Goal: Task Accomplishment & Management: Complete application form

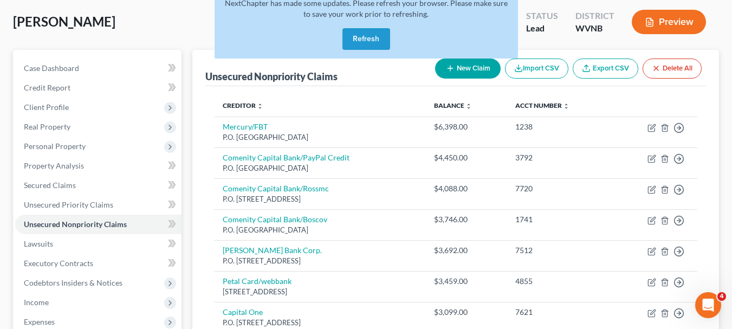
click at [378, 41] on button "Refresh" at bounding box center [366, 39] width 48 height 22
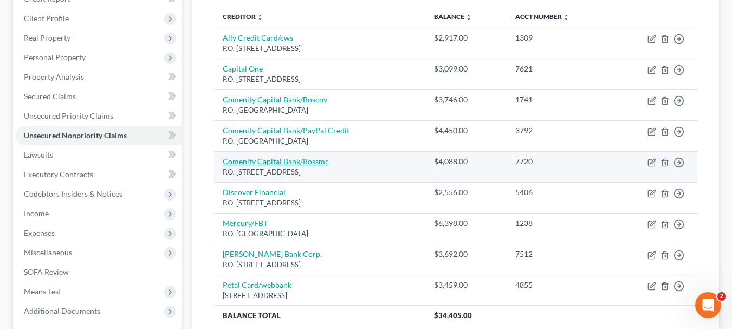
scroll to position [162, 0]
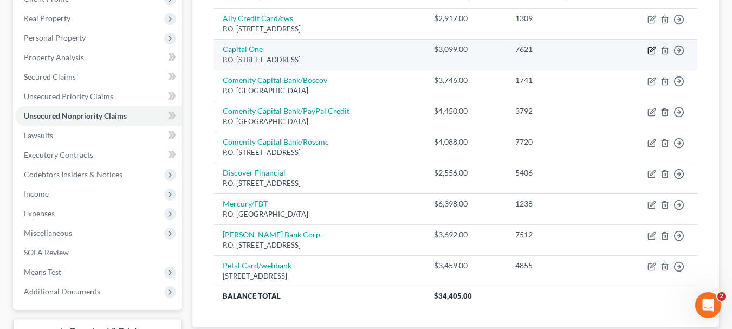
click at [650, 52] on icon "button" at bounding box center [651, 50] width 9 height 9
select select "46"
select select "2"
select select "0"
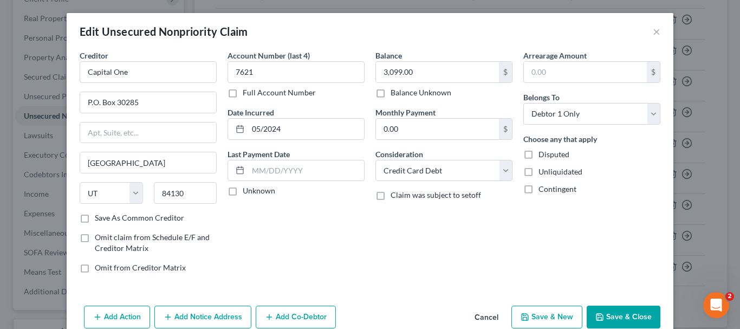
click at [95, 219] on label "Save As Common Creditor" at bounding box center [139, 217] width 89 height 11
click at [99, 219] on input "Save As Common Creditor" at bounding box center [102, 215] width 7 height 7
click at [617, 316] on button "Save & Close" at bounding box center [624, 316] width 74 height 23
checkbox input "false"
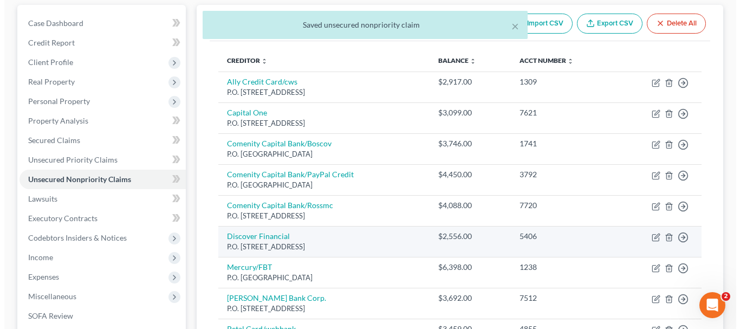
scroll to position [0, 0]
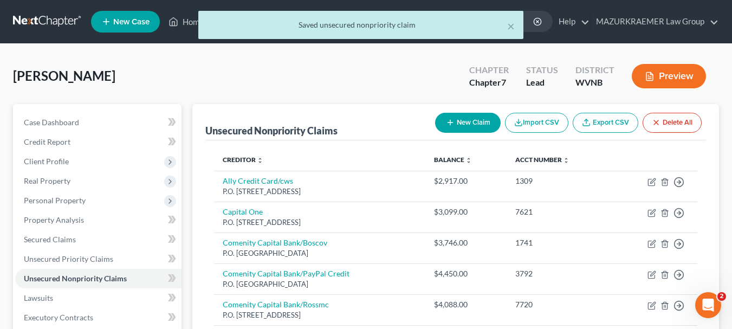
click at [467, 126] on button "New Claim" at bounding box center [468, 123] width 66 height 20
select select "0"
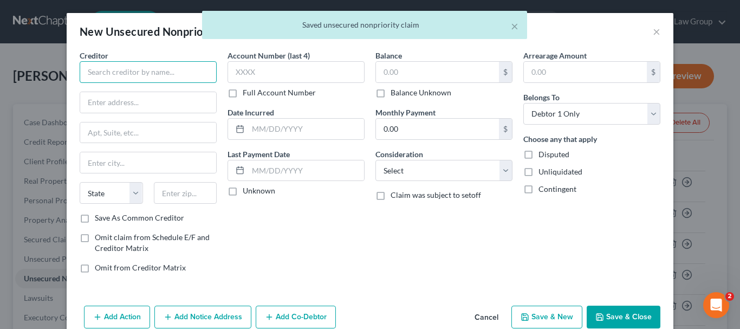
click at [196, 68] on input "text" at bounding box center [148, 72] width 137 height 22
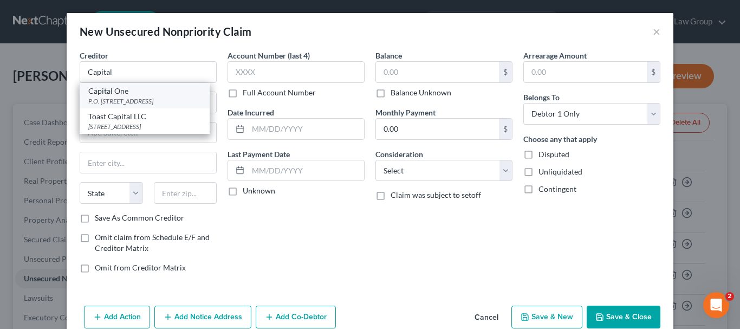
click at [171, 99] on div "P.O. [STREET_ADDRESS]" at bounding box center [144, 100] width 113 height 9
type input "Capital One"
type input "P.O. Box 30285"
type input "[GEOGRAPHIC_DATA]"
select select "46"
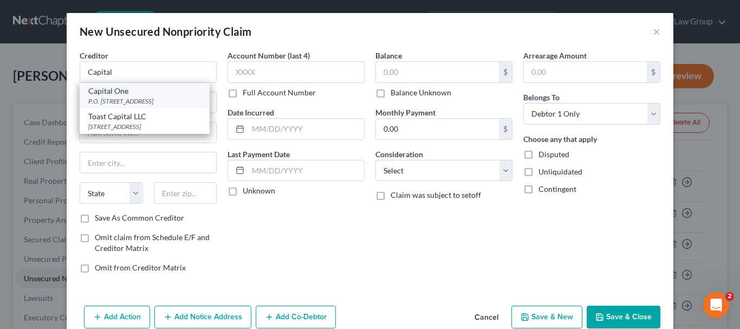
type input "84130"
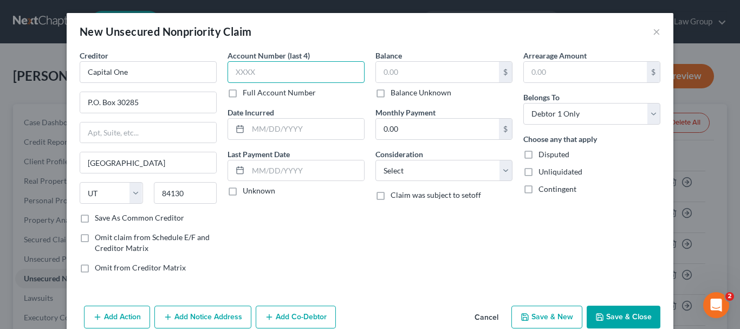
click at [248, 77] on input "text" at bounding box center [295, 72] width 137 height 22
type input "5849"
click at [385, 70] on input "text" at bounding box center [437, 72] width 123 height 21
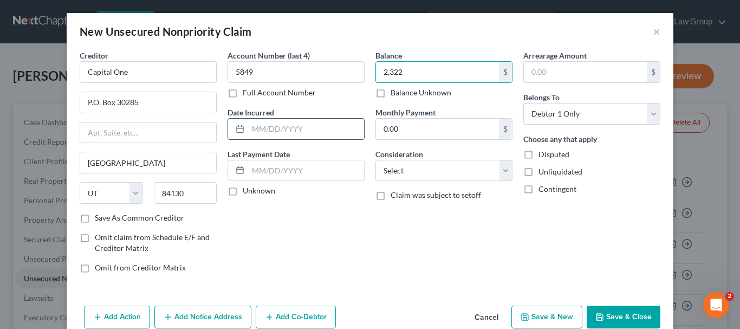
type input "2,322"
click at [299, 128] on input "text" at bounding box center [306, 129] width 116 height 21
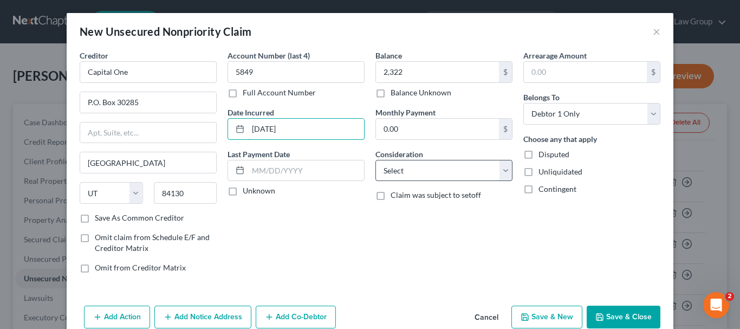
type input "[DATE]"
click at [503, 174] on select "Select Cable / Satellite Services Collection Agency Credit Card Debt Debt Couns…" at bounding box center [443, 171] width 137 height 22
select select "2"
click at [375, 160] on select "Select Cable / Satellite Services Collection Agency Credit Card Debt Debt Couns…" at bounding box center [443, 171] width 137 height 22
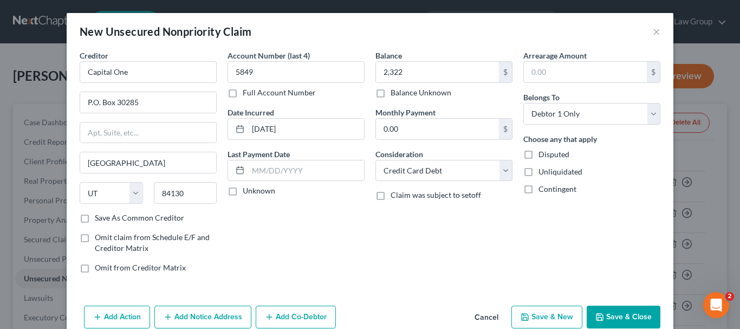
click at [616, 316] on button "Save & Close" at bounding box center [624, 316] width 74 height 23
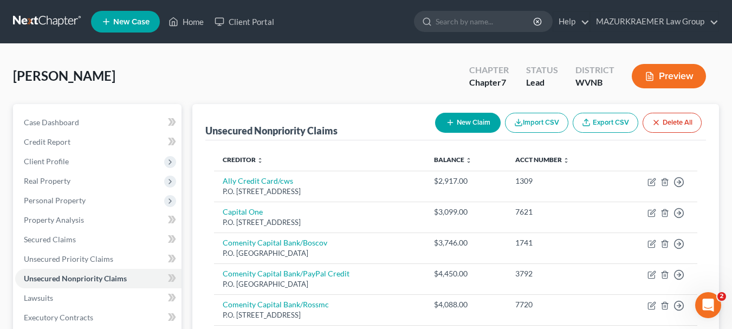
click at [484, 120] on button "New Claim" at bounding box center [468, 123] width 66 height 20
select select "0"
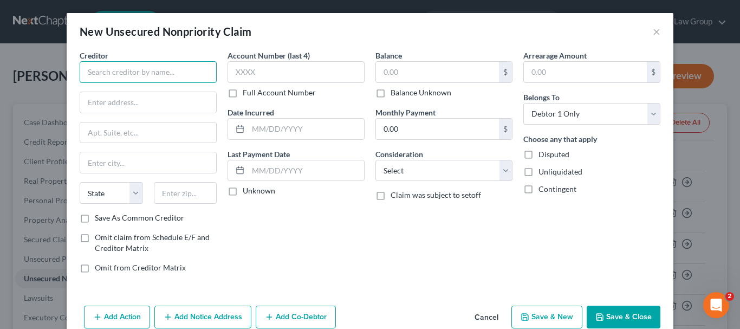
click at [172, 72] on input "text" at bounding box center [148, 72] width 137 height 22
type input "Lending Club Corp."
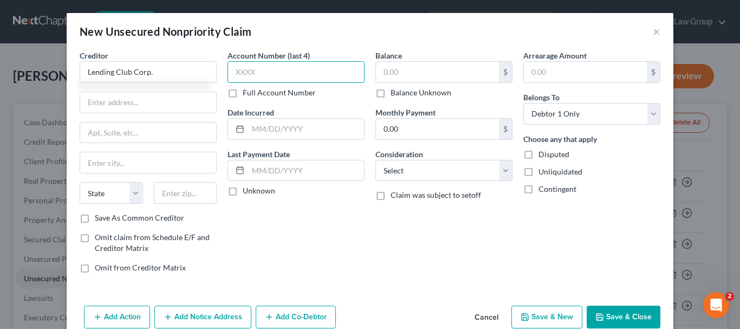
click at [232, 77] on input "text" at bounding box center [295, 72] width 137 height 22
type input "1614"
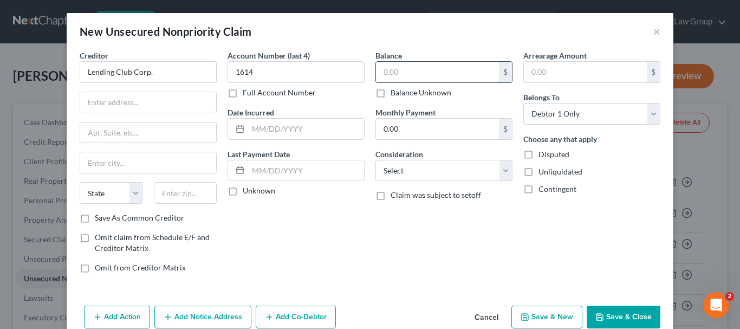
click at [379, 75] on input "text" at bounding box center [437, 72] width 123 height 21
type input "1,602"
click at [254, 132] on input "text" at bounding box center [306, 129] width 116 height 21
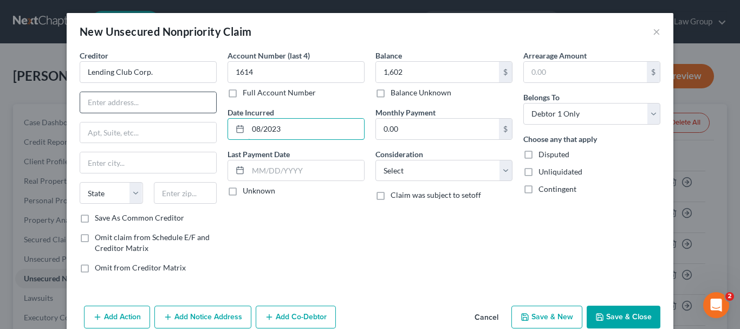
type input "08/2023"
click at [109, 105] on input "text" at bounding box center [148, 102] width 136 height 21
type input "[STREET_ADDRESS]"
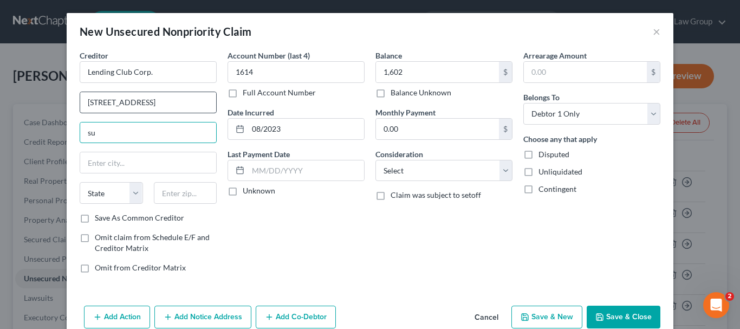
type input "s"
type input "Suite 200"
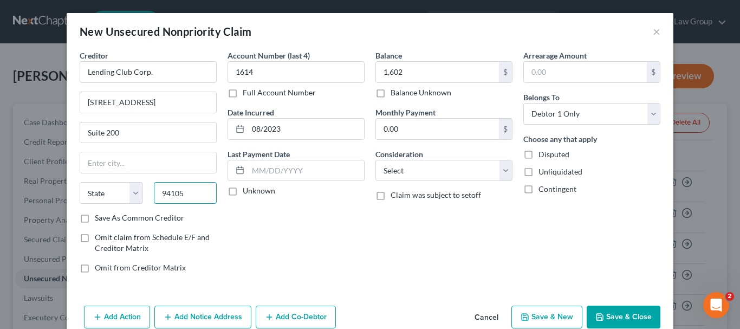
type input "94105"
type input "[GEOGRAPHIC_DATA]"
select select "4"
click at [496, 173] on select "Select Cable / Satellite Services Collection Agency Credit Card Debt Debt Couns…" at bounding box center [443, 171] width 137 height 22
click at [502, 173] on select "Select Cable / Satellite Services Collection Agency Credit Card Debt Debt Couns…" at bounding box center [443, 171] width 137 height 22
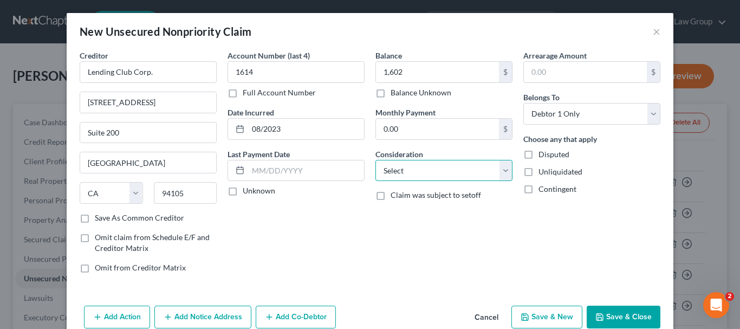
select select "10"
click at [375, 160] on select "Select Cable / Satellite Services Collection Agency Credit Card Debt Debt Couns…" at bounding box center [443, 171] width 137 height 22
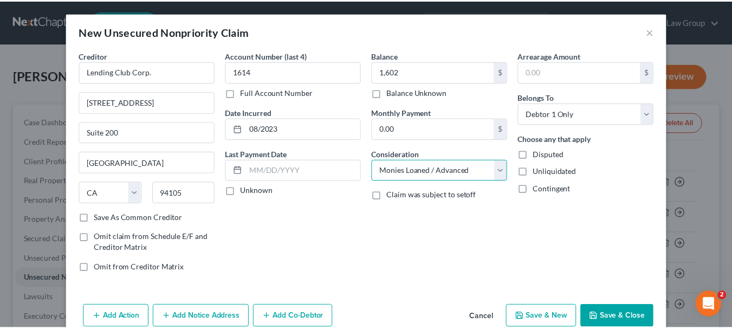
scroll to position [21, 0]
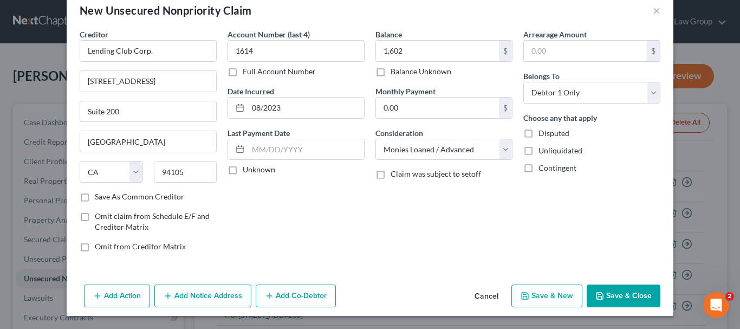
click at [620, 289] on button "Save & Close" at bounding box center [624, 295] width 74 height 23
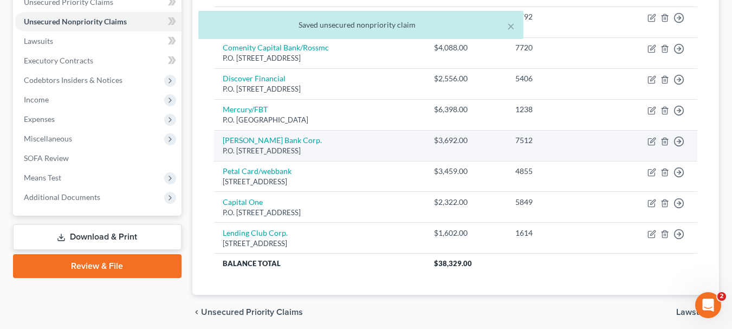
scroll to position [298, 0]
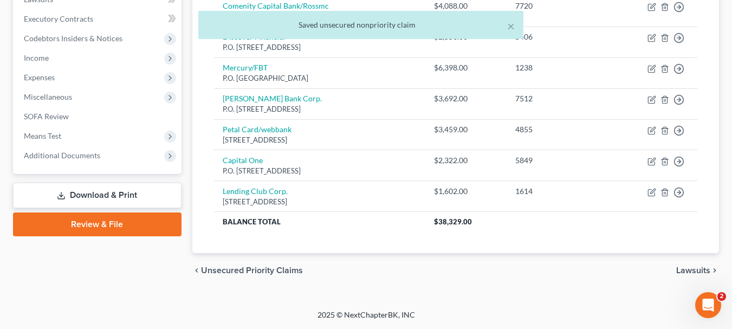
click at [252, 272] on span "Unsecured Priority Claims" at bounding box center [252, 270] width 102 height 9
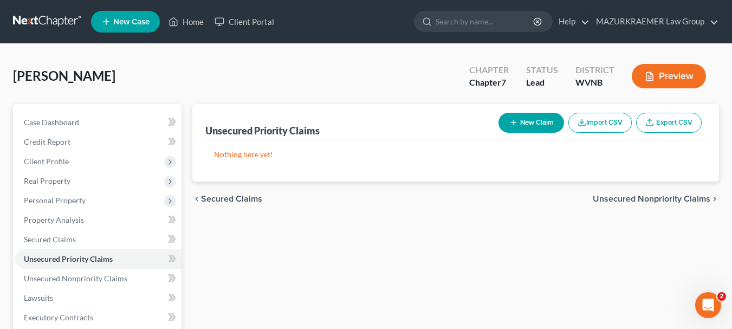
click at [246, 199] on span "Secured Claims" at bounding box center [231, 198] width 61 height 9
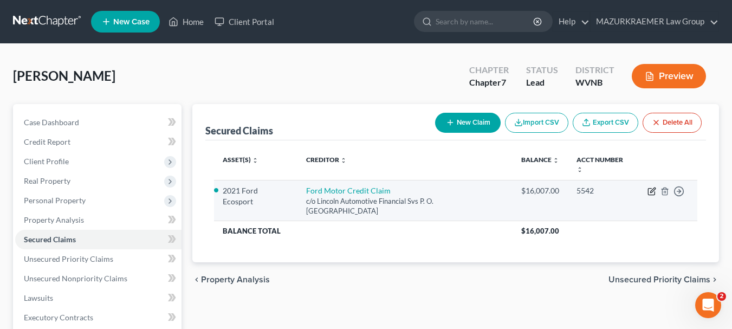
click at [652, 192] on icon "button" at bounding box center [652, 189] width 5 height 5
select select "30"
select select "3"
select select "4"
select select "0"
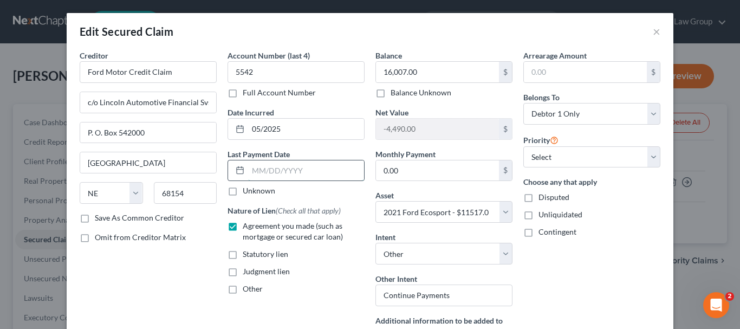
click at [262, 174] on input "text" at bounding box center [306, 170] width 116 height 21
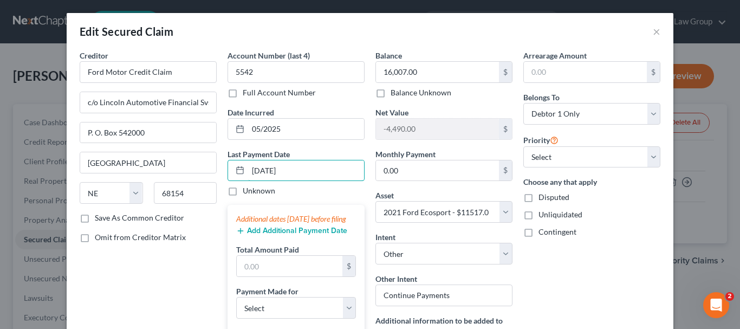
type input "[DATE]"
click at [298, 220] on div "Additional dates [DATE] before filing" at bounding box center [296, 218] width 120 height 11
click at [289, 235] on button "Add Additional Payment Date" at bounding box center [291, 230] width 111 height 9
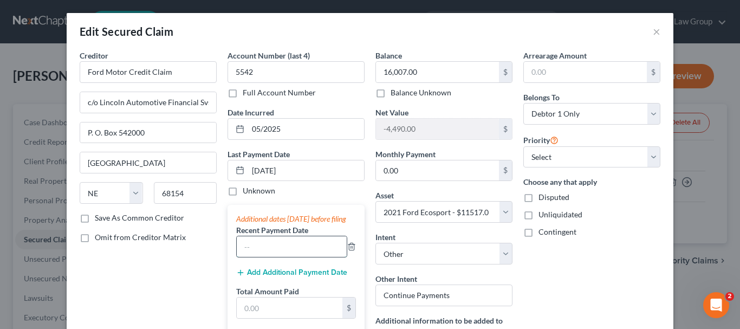
click at [281, 253] on input "text" at bounding box center [292, 246] width 110 height 21
type input "[DATE]"
click at [252, 277] on button "Add Additional Payment Date" at bounding box center [291, 272] width 111 height 9
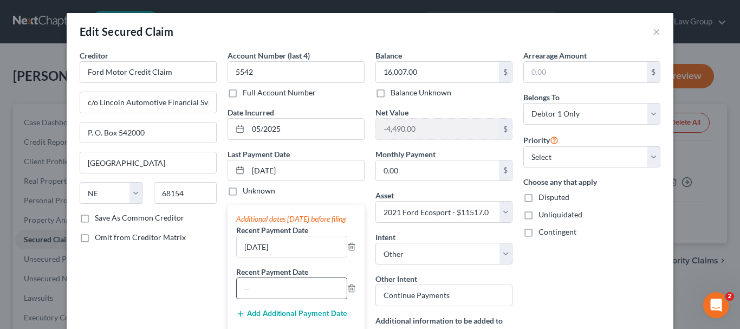
click at [255, 293] on input "text" at bounding box center [292, 288] width 110 height 21
type input "[DATE]"
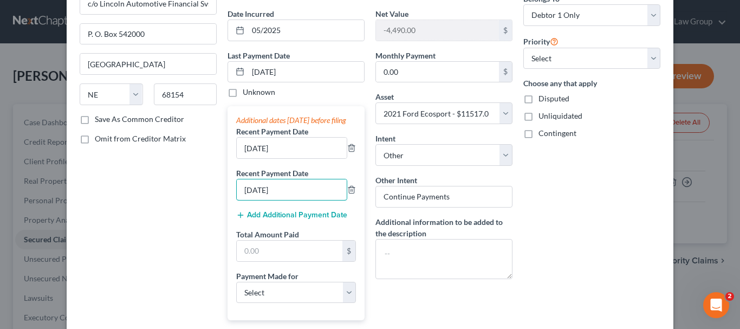
scroll to position [108, 0]
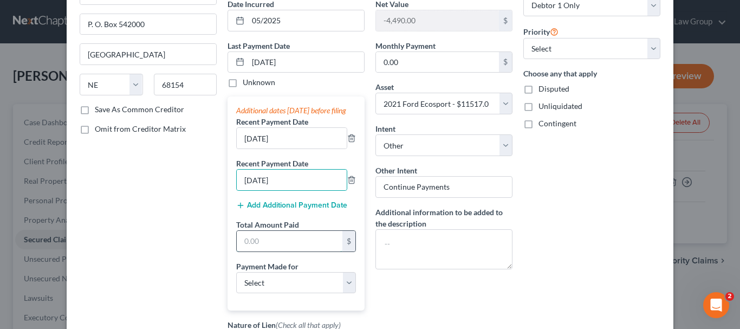
click at [301, 251] on input "text" at bounding box center [290, 241] width 106 height 21
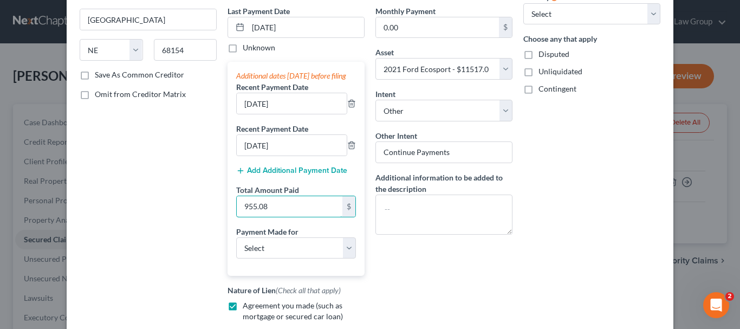
scroll to position [162, 0]
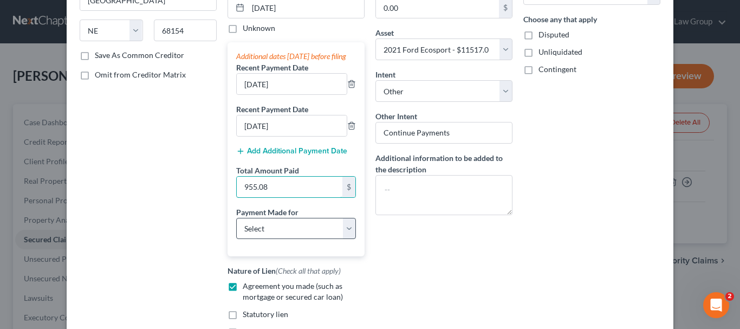
type input "955.08"
click at [349, 239] on select "Select Car Credit Card Loan Repayment Mortgage Other Suppliers Or Vendors" at bounding box center [296, 229] width 120 height 22
select select "0"
click at [236, 228] on select "Select Car Credit Card Loan Repayment Mortgage Other Suppliers Or Vendors" at bounding box center [296, 229] width 120 height 22
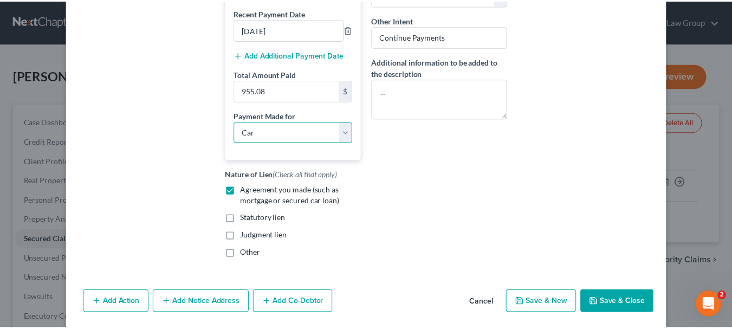
scroll to position [284, 0]
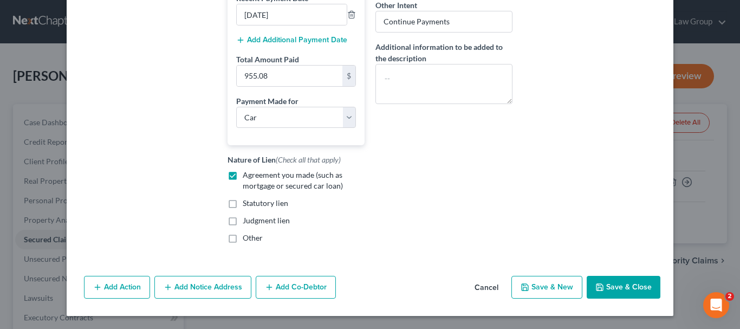
click at [613, 287] on button "Save & Close" at bounding box center [624, 287] width 74 height 23
select select
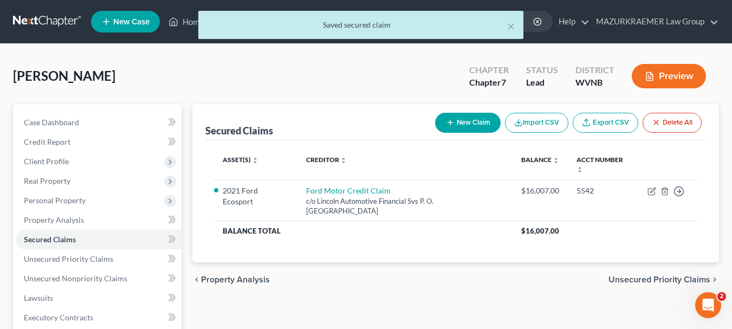
click at [620, 281] on span "Unsecured Priority Claims" at bounding box center [659, 279] width 102 height 9
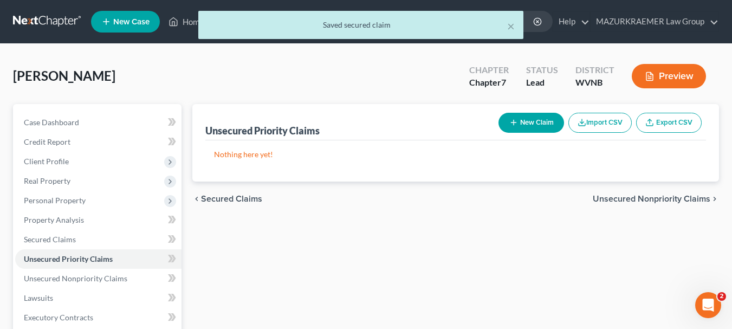
click at [626, 199] on span "Unsecured Nonpriority Claims" at bounding box center [652, 198] width 118 height 9
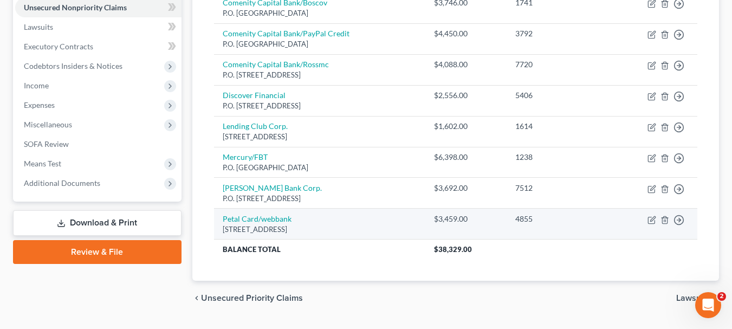
scroll to position [298, 0]
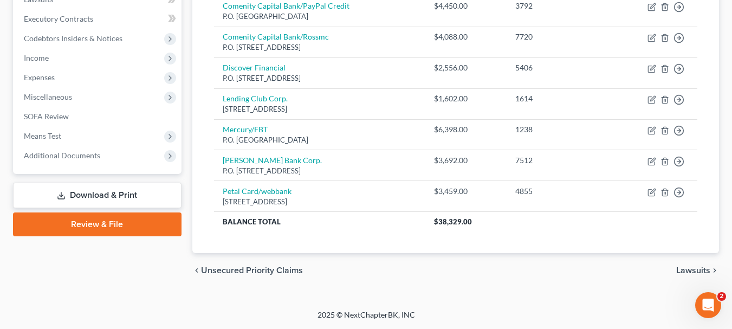
click at [681, 274] on span "Lawsuits" at bounding box center [693, 270] width 34 height 9
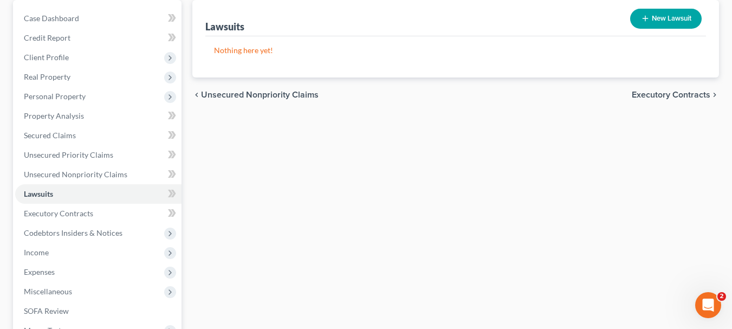
scroll to position [108, 0]
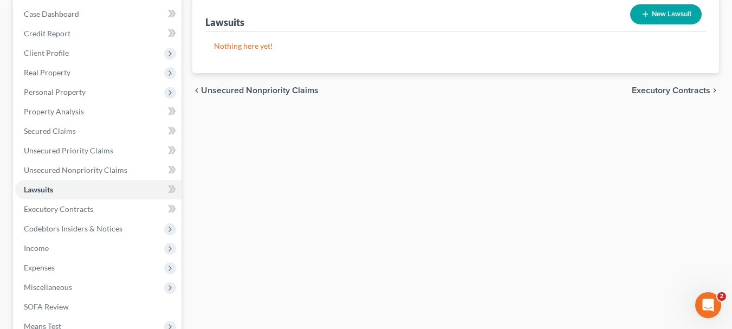
click at [672, 88] on span "Executory Contracts" at bounding box center [671, 90] width 79 height 9
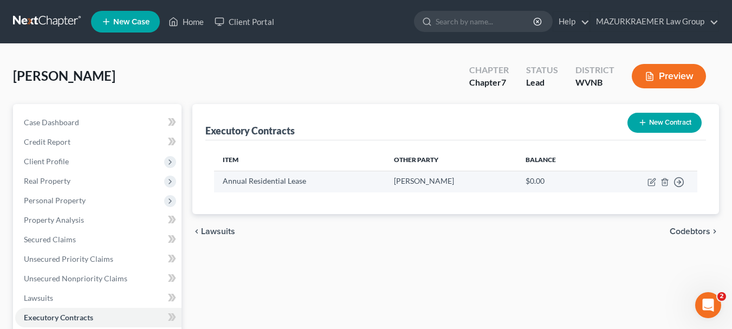
click at [649, 186] on td "Move to D Move to E Move to F Move to Notice Only" at bounding box center [647, 181] width 100 height 21
click at [649, 184] on icon "button" at bounding box center [651, 182] width 9 height 9
select select "3"
select select "51"
select select "0"
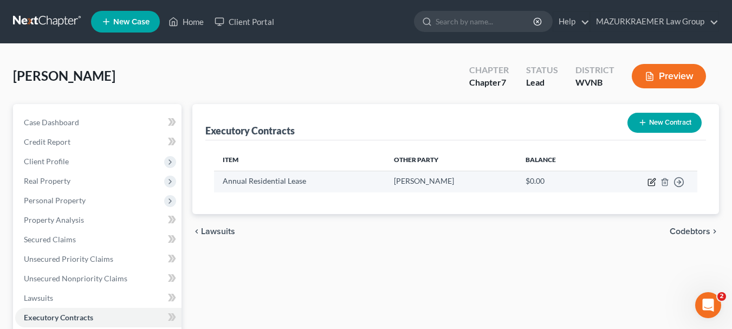
select select "0"
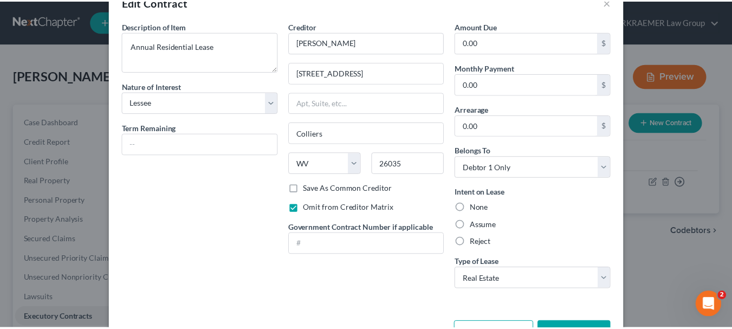
scroll to position [54, 0]
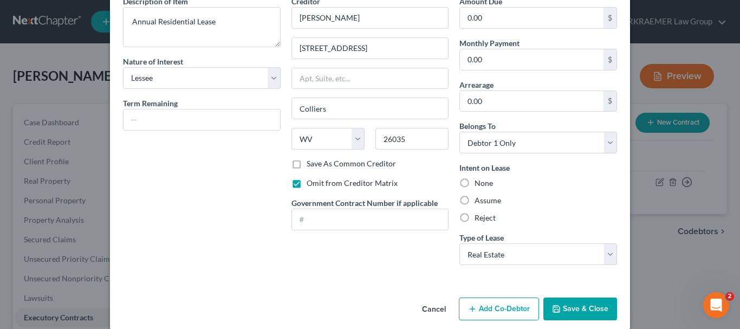
click at [569, 304] on button "Save & Close" at bounding box center [580, 308] width 74 height 23
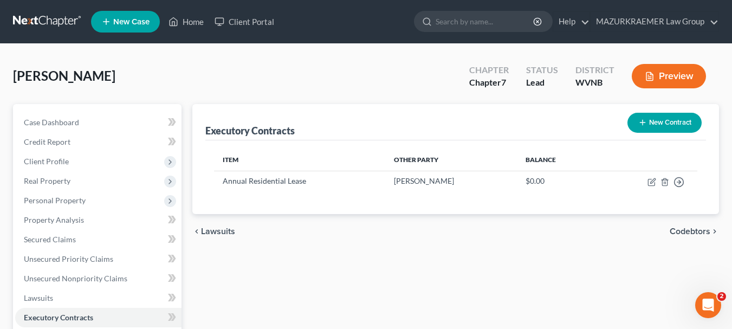
click at [675, 234] on span "Codebtors" at bounding box center [689, 231] width 41 height 9
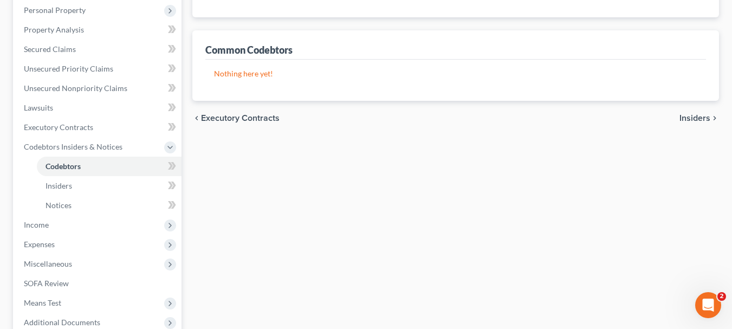
scroll to position [217, 0]
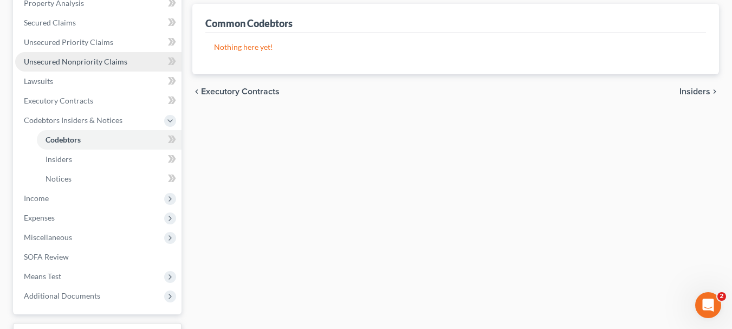
click at [81, 64] on span "Unsecured Nonpriority Claims" at bounding box center [75, 61] width 103 height 9
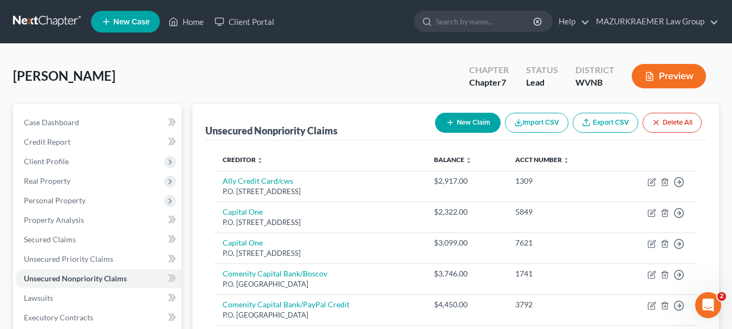
click at [471, 128] on button "New Claim" at bounding box center [468, 123] width 66 height 20
select select "0"
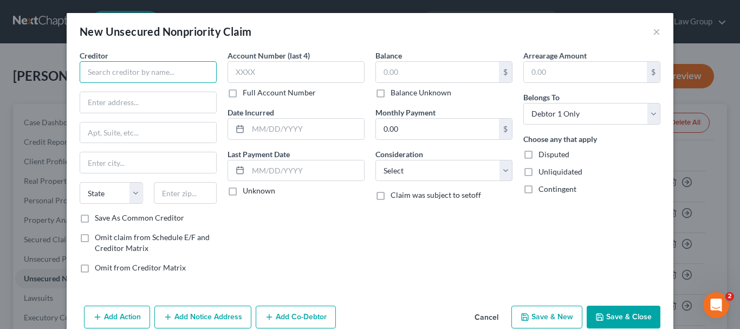
click at [170, 73] on input "text" at bounding box center [148, 72] width 137 height 22
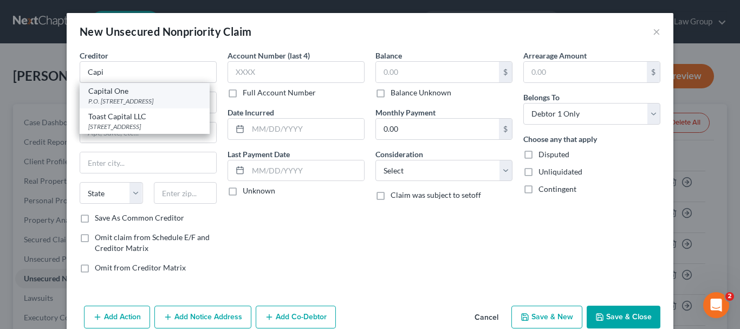
click at [157, 95] on div "Capital One" at bounding box center [144, 91] width 113 height 11
type input "Capital One"
type input "P.O. Box 30285"
type input "[GEOGRAPHIC_DATA]"
select select "46"
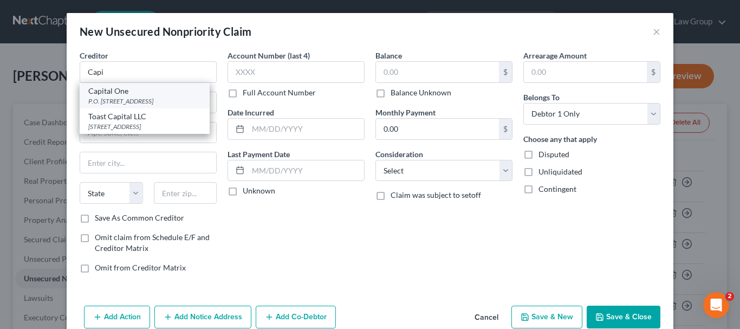
type input "84130"
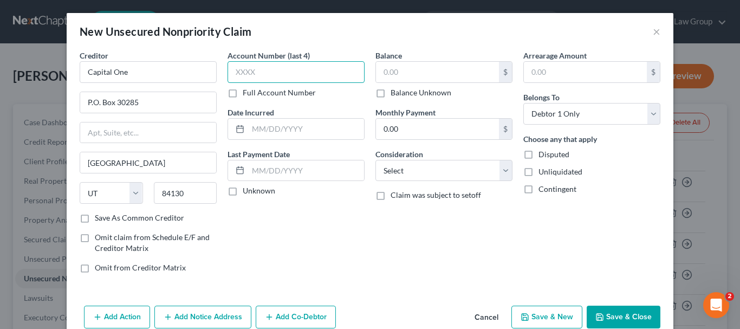
click at [253, 75] on input "text" at bounding box center [295, 72] width 137 height 22
type input "3139"
drag, startPoint x: 406, startPoint y: 76, endPoint x: 347, endPoint y: 69, distance: 59.5
click at [347, 69] on div "Creditor * Capital One P.O. [GEOGRAPHIC_DATA] [GEOGRAPHIC_DATA] [US_STATE][GEOG…" at bounding box center [369, 166] width 591 height 232
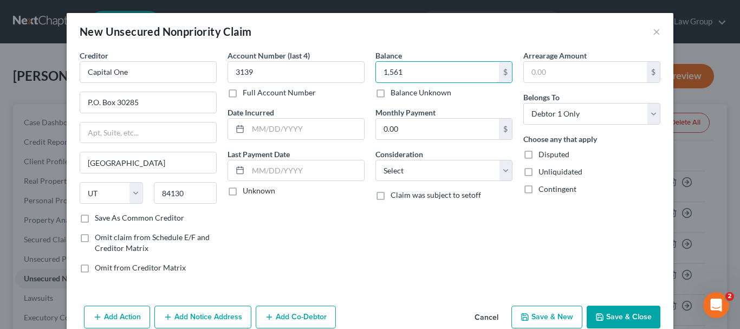
type input "1,561"
click at [275, 134] on input "text" at bounding box center [306, 129] width 116 height 21
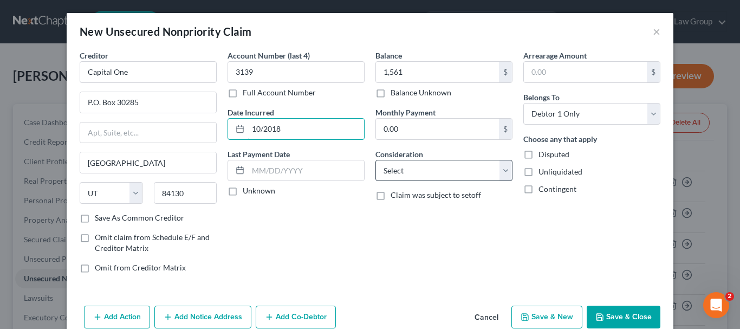
type input "10/2018"
click at [499, 174] on select "Select Cable / Satellite Services Collection Agency Credit Card Debt Debt Couns…" at bounding box center [443, 171] width 137 height 22
select select "2"
click at [375, 160] on select "Select Cable / Satellite Services Collection Agency Credit Card Debt Debt Couns…" at bounding box center [443, 171] width 137 height 22
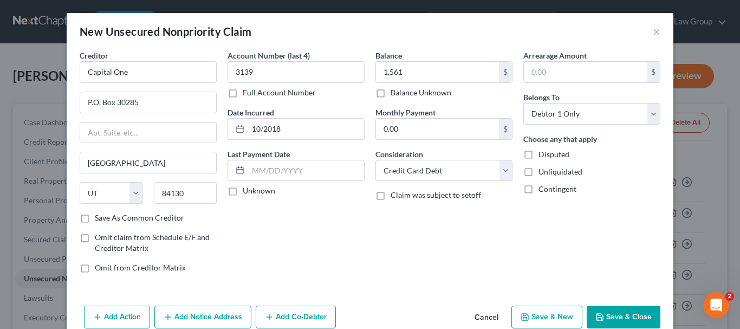
click at [615, 313] on button "Save & Close" at bounding box center [624, 316] width 74 height 23
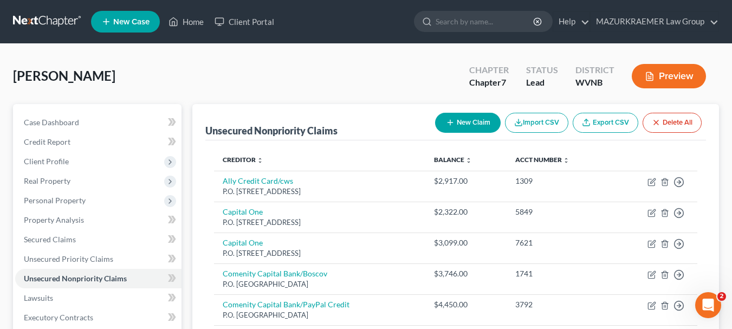
click at [463, 119] on button "New Claim" at bounding box center [468, 123] width 66 height 20
select select "0"
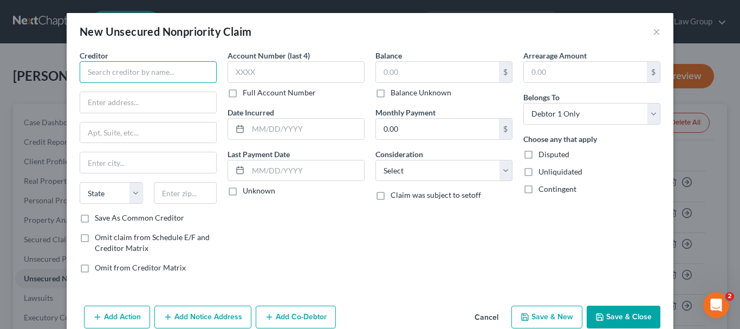
click at [107, 74] on input "text" at bounding box center [148, 72] width 137 height 22
type input "Fnb Omaha"
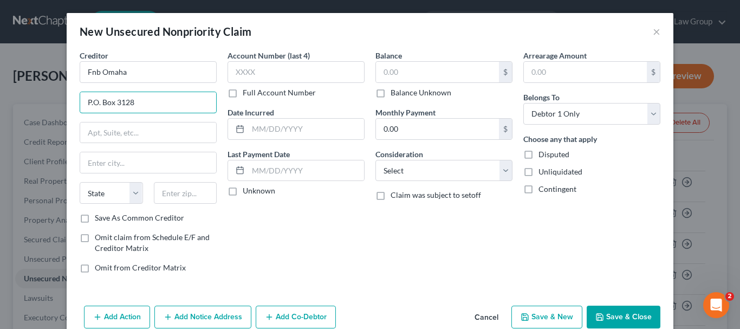
type input "P.O. Box 3128"
type input "68103"
type input "[GEOGRAPHIC_DATA]"
select select "30"
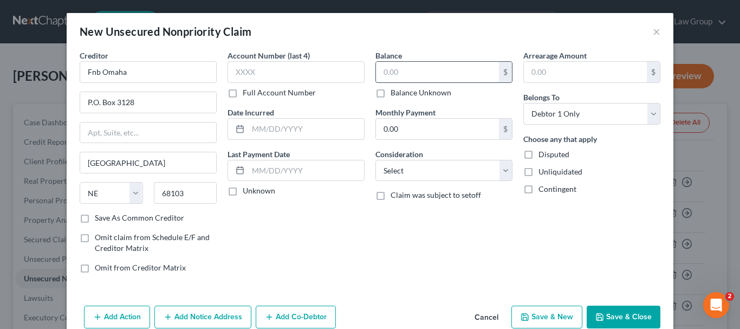
click at [376, 70] on input "text" at bounding box center [437, 72] width 123 height 21
type input "1,509"
click at [270, 69] on input "text" at bounding box center [295, 72] width 137 height 22
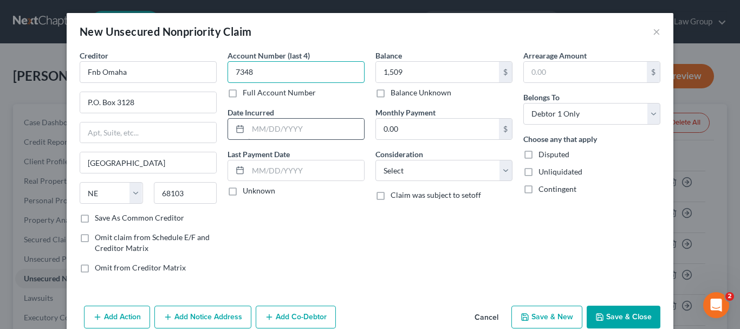
type input "7348"
click at [315, 132] on input "text" at bounding box center [306, 129] width 116 height 21
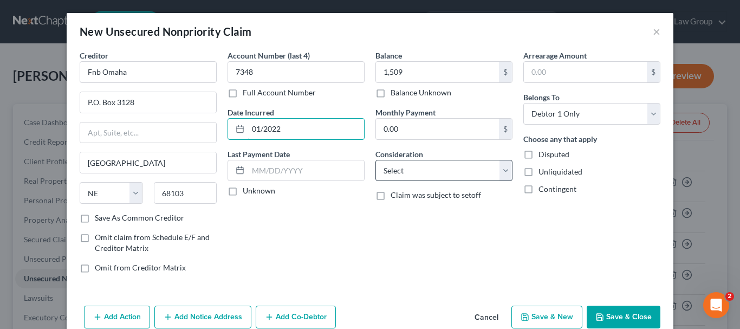
type input "01/2022"
click at [498, 176] on select "Select Cable / Satellite Services Collection Agency Credit Card Debt Debt Couns…" at bounding box center [443, 171] width 137 height 22
select select "2"
click at [375, 160] on select "Select Cable / Satellite Services Collection Agency Credit Card Debt Debt Couns…" at bounding box center [443, 171] width 137 height 22
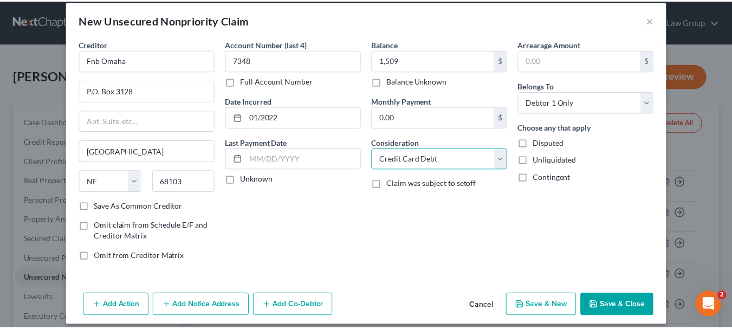
scroll to position [21, 0]
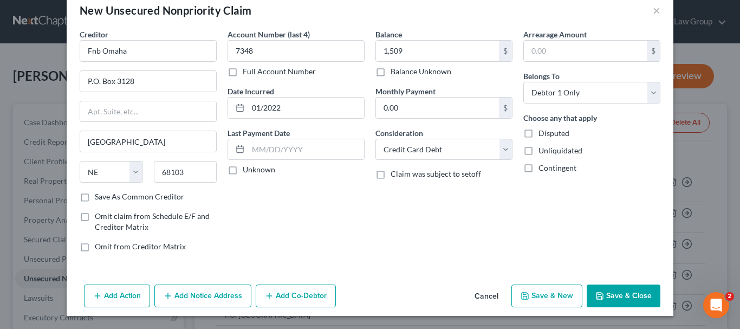
click at [619, 290] on button "Save & Close" at bounding box center [624, 295] width 74 height 23
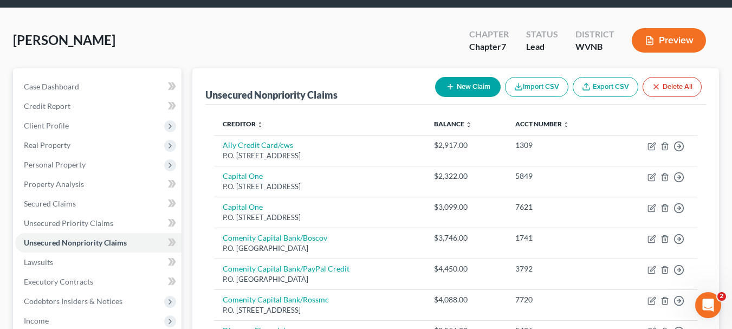
scroll to position [54, 0]
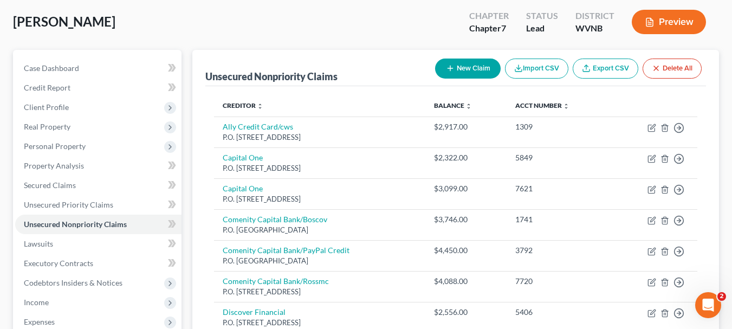
click at [468, 68] on button "New Claim" at bounding box center [468, 68] width 66 height 20
select select "0"
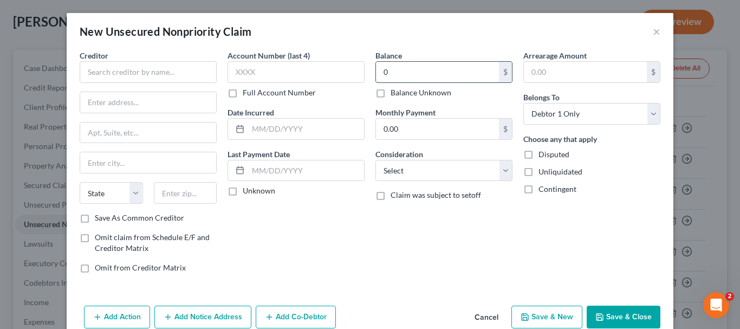
click at [472, 67] on input "0" at bounding box center [437, 72] width 123 height 21
type input "0"
click at [143, 75] on input "text" at bounding box center [148, 72] width 137 height 22
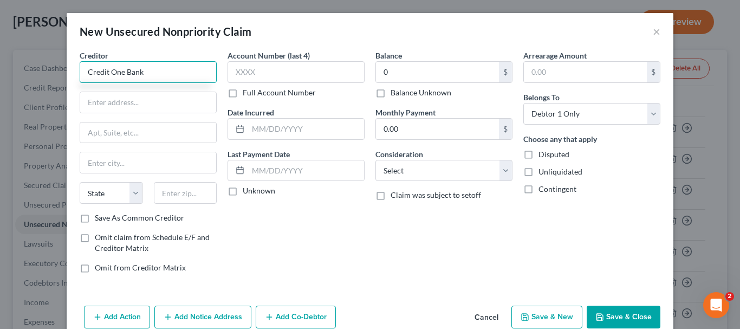
type input "Credit One Bank"
type input "A"
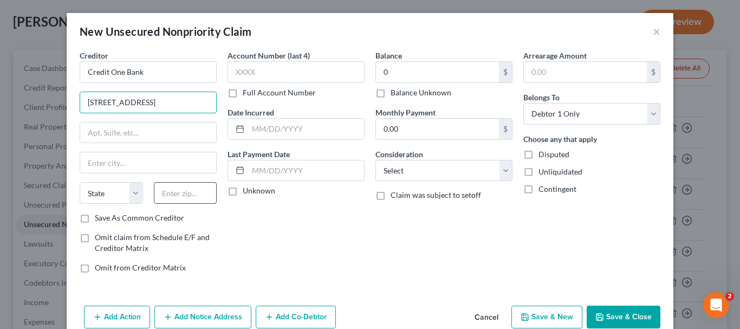
type input "[STREET_ADDRESS]"
click at [161, 199] on input "text" at bounding box center [185, 193] width 63 height 22
type input "89112"
type input "[GEOGRAPHIC_DATA]"
select select "31"
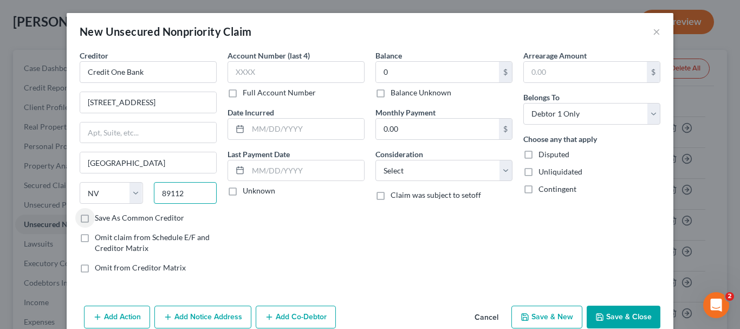
click at [190, 189] on input "89112" at bounding box center [185, 193] width 63 height 22
type input "89113"
click at [231, 75] on input "text" at bounding box center [295, 72] width 137 height 22
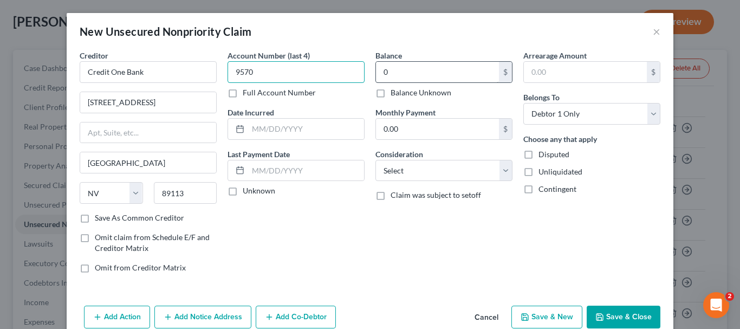
type input "9570"
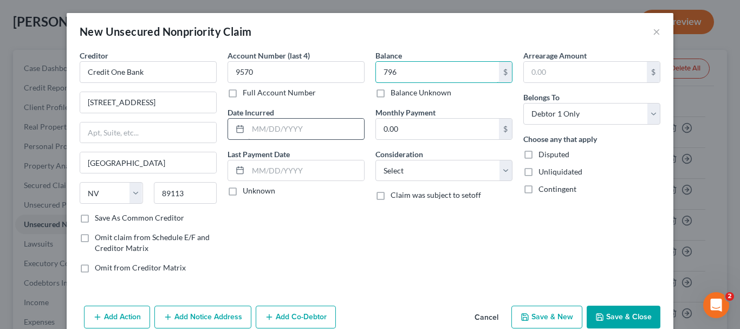
type input "796"
click at [282, 129] on input "text" at bounding box center [306, 129] width 116 height 21
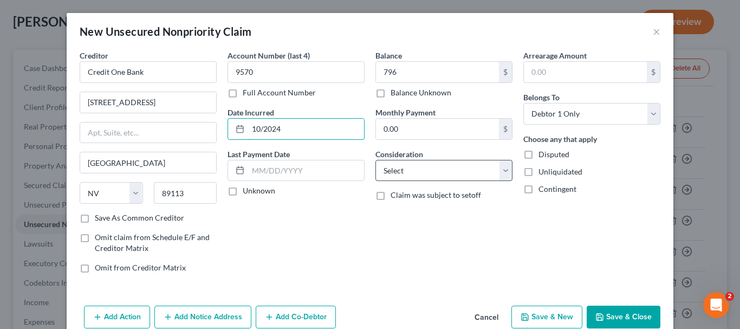
type input "10/2024"
drag, startPoint x: 498, startPoint y: 177, endPoint x: 499, endPoint y: 172, distance: 5.5
click at [498, 177] on select "Select Cable / Satellite Services Collection Agency Credit Card Debt Debt Couns…" at bounding box center [443, 171] width 137 height 22
select select "2"
click at [375, 160] on select "Select Cable / Satellite Services Collection Agency Credit Card Debt Debt Couns…" at bounding box center [443, 171] width 137 height 22
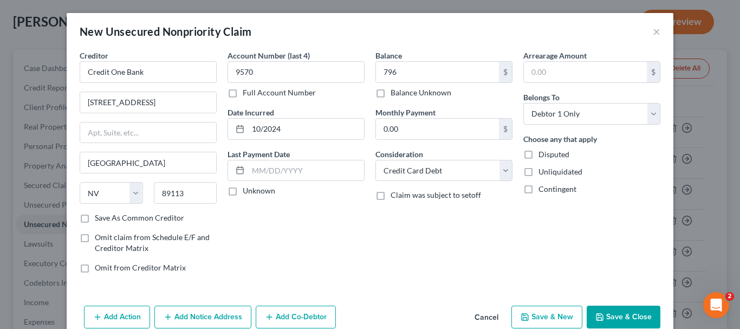
click at [603, 307] on button "Save & Close" at bounding box center [624, 316] width 74 height 23
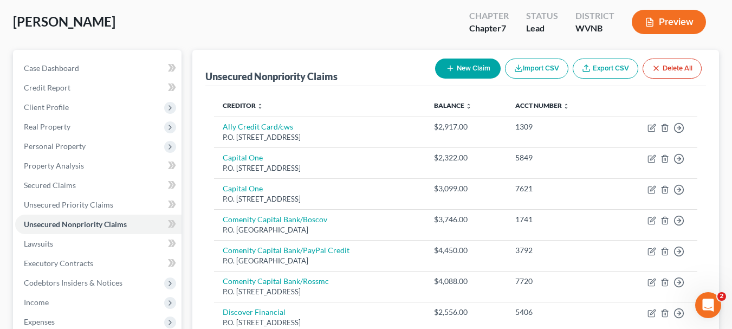
click at [446, 66] on icon "button" at bounding box center [450, 68] width 9 height 9
select select "0"
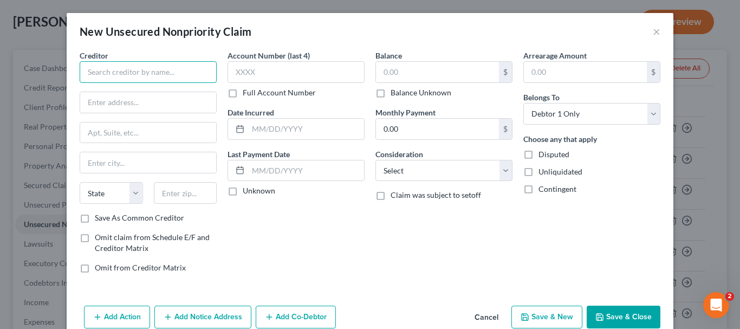
click at [155, 73] on input "text" at bounding box center [148, 72] width 137 height 22
type input "Tbom/milestone"
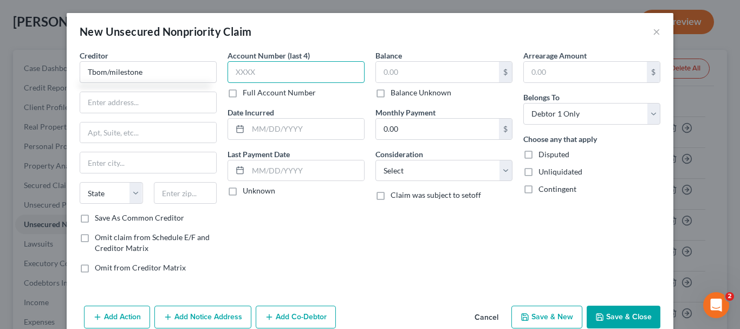
click at [233, 69] on input "text" at bounding box center [295, 72] width 137 height 22
type input "5487"
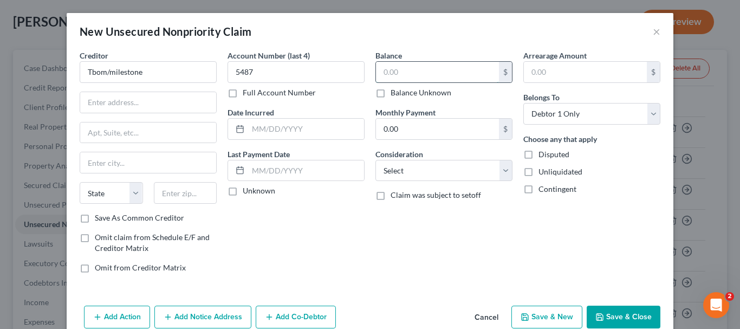
click at [407, 69] on input "text" at bounding box center [437, 72] width 123 height 21
type input "706"
click at [249, 131] on input "text" at bounding box center [306, 129] width 116 height 21
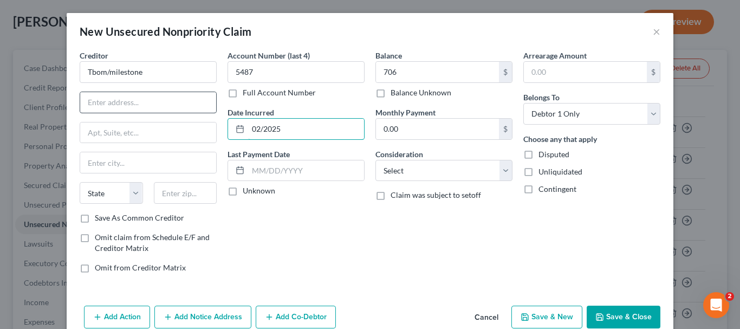
type input "02/2025"
click at [112, 108] on input "text" at bounding box center [148, 102] width 136 height 21
type input "c/o Concora Credit"
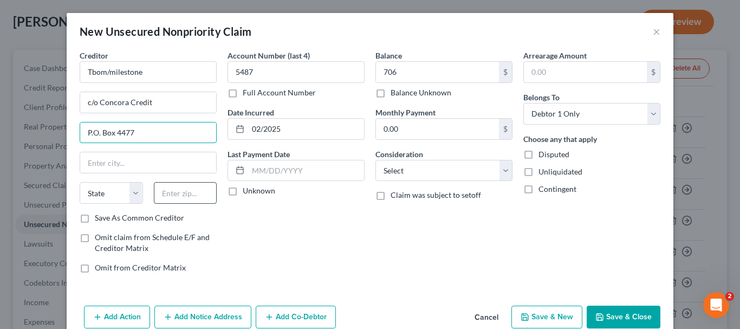
type input "P.O. Box 4477"
click at [183, 197] on input "text" at bounding box center [185, 193] width 63 height 22
type input "97076"
type input "Beaverton"
select select "38"
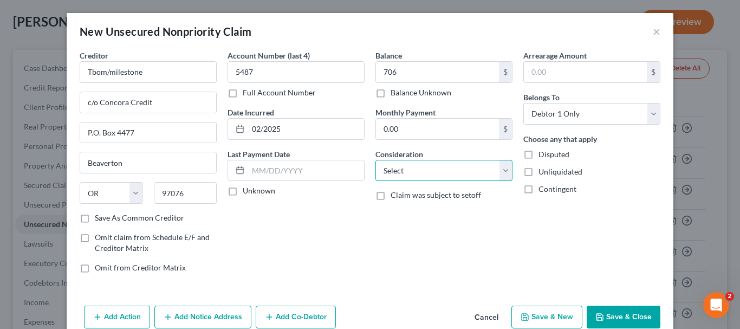
click at [506, 174] on select "Select Cable / Satellite Services Collection Agency Credit Card Debt Debt Couns…" at bounding box center [443, 171] width 137 height 22
select select "2"
click at [375, 160] on select "Select Cable / Satellite Services Collection Agency Credit Card Debt Debt Couns…" at bounding box center [443, 171] width 137 height 22
click at [602, 318] on button "Save & Close" at bounding box center [624, 316] width 74 height 23
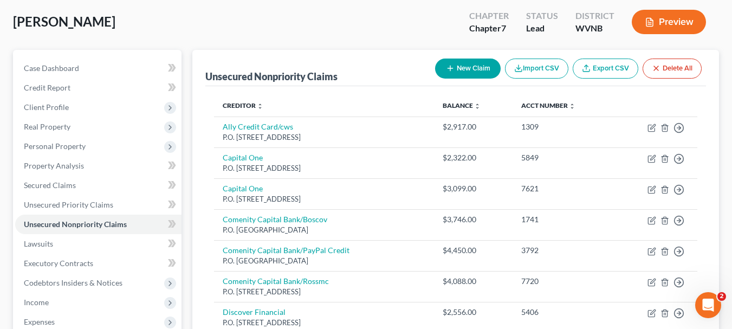
click at [474, 66] on button "New Claim" at bounding box center [468, 68] width 66 height 20
select select "0"
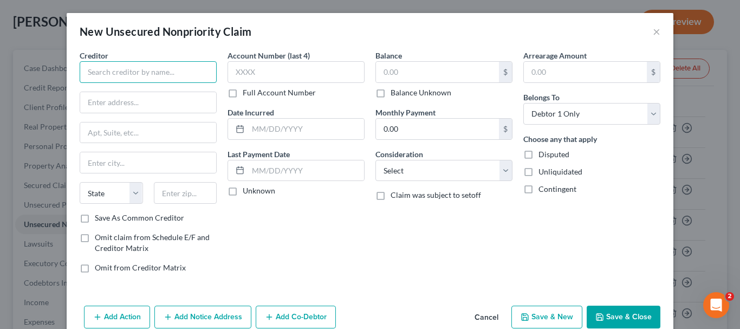
click at [138, 77] on input "text" at bounding box center [148, 72] width 137 height 22
type input "Genesis FS Card Services"
click at [184, 109] on input "text" at bounding box center [148, 102] width 136 height 21
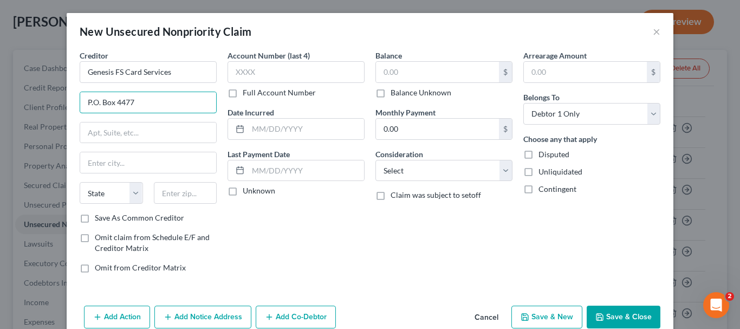
type input "P.O. Box 4477"
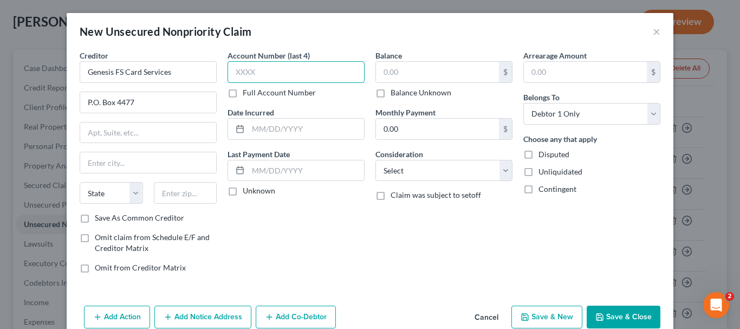
click at [295, 73] on input "text" at bounding box center [295, 72] width 137 height 22
type input "3540"
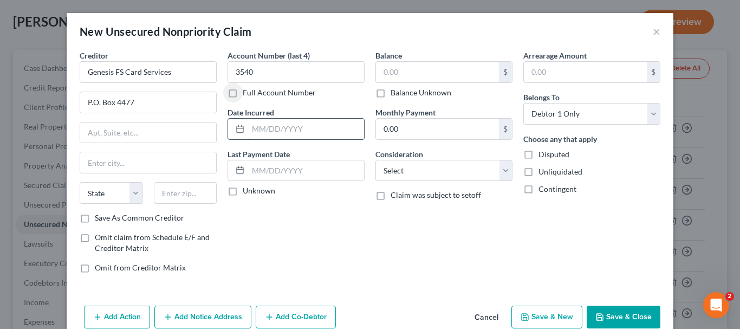
click at [250, 129] on input "text" at bounding box center [306, 129] width 116 height 21
type input "[DATE]"
click at [386, 68] on input "text" at bounding box center [437, 72] width 123 height 21
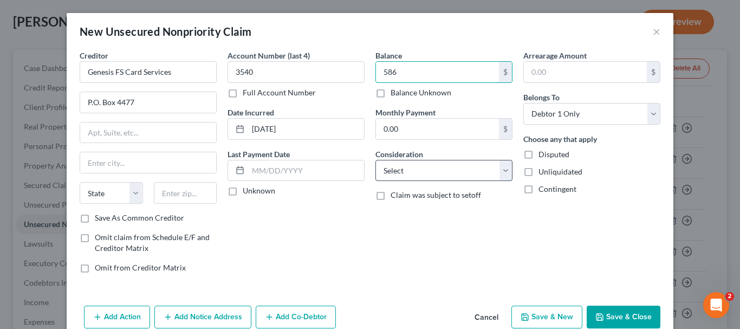
type input "586"
click at [501, 166] on select "Select Cable / Satellite Services Collection Agency Credit Card Debt Debt Couns…" at bounding box center [443, 171] width 137 height 22
select select "2"
click at [375, 160] on select "Select Cable / Satellite Services Collection Agency Credit Card Debt Debt Couns…" at bounding box center [443, 171] width 137 height 22
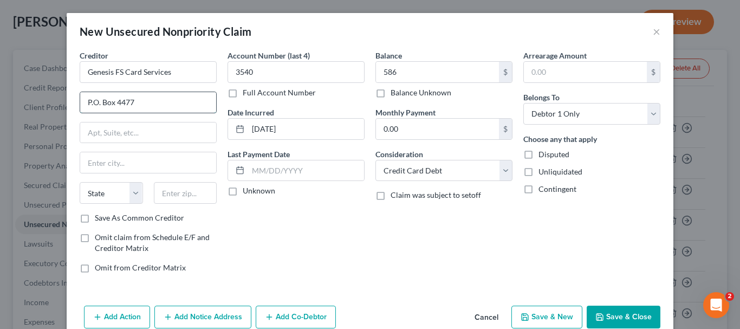
drag, startPoint x: 137, startPoint y: 102, endPoint x: 77, endPoint y: 96, distance: 59.9
click at [80, 96] on input "P.O. Box 4477" at bounding box center [148, 102] width 136 height 21
click at [96, 131] on input "text" at bounding box center [148, 132] width 136 height 21
paste input "P.O. Box 4477"
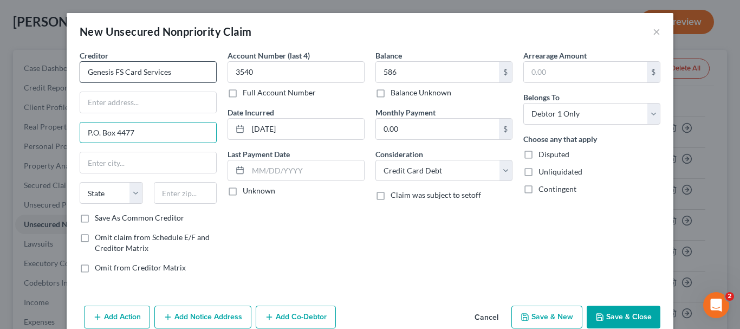
type input "P.O. Box 4477"
drag, startPoint x: 180, startPoint y: 70, endPoint x: 82, endPoint y: 75, distance: 97.6
click at [82, 75] on input "Genesis FS Card Services" at bounding box center [148, 72] width 137 height 22
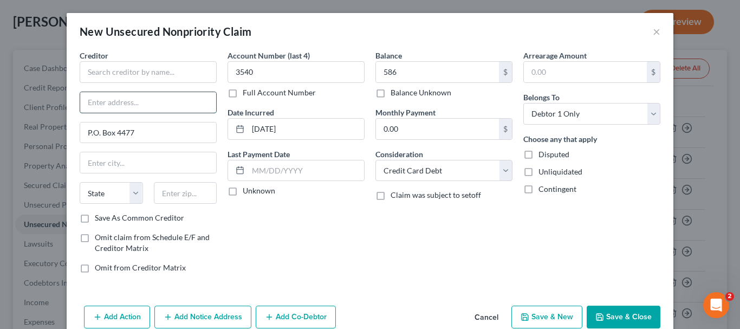
click at [105, 103] on input "text" at bounding box center [148, 102] width 136 height 21
paste input "Genesis FS Card Services"
click at [83, 105] on input "Genesis FS Card Services" at bounding box center [148, 102] width 136 height 21
type input "c/o Genesis FS Card Services"
click at [110, 67] on input "text" at bounding box center [148, 72] width 137 height 22
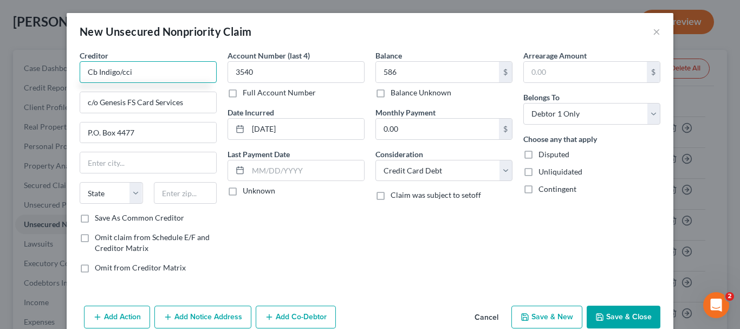
type input "Cb Indigo/cci"
click at [624, 307] on button "Save & Close" at bounding box center [624, 316] width 74 height 23
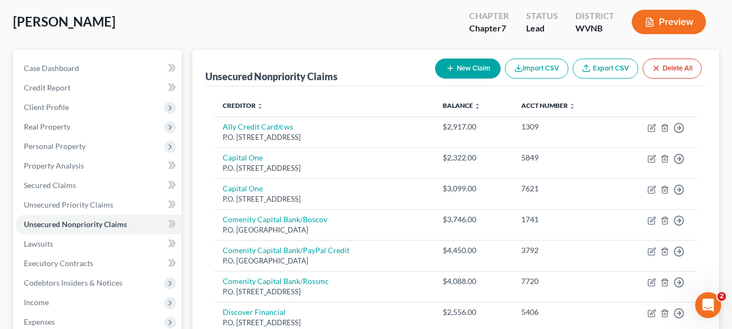
click at [475, 63] on button "New Claim" at bounding box center [468, 68] width 66 height 20
select select "0"
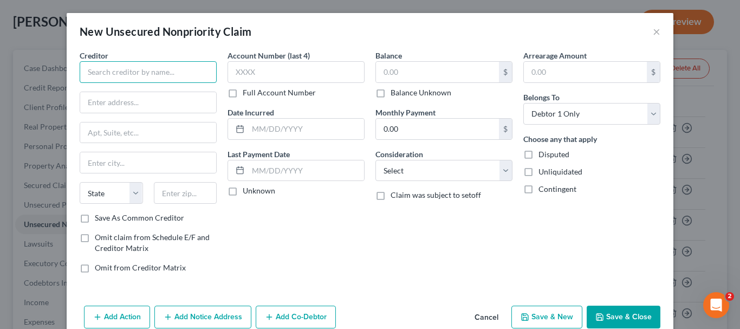
click at [197, 69] on input "text" at bounding box center [148, 72] width 137 height 22
drag, startPoint x: 147, startPoint y: 77, endPoint x: 80, endPoint y: 74, distance: 67.2
click at [80, 74] on input "US Bank Cacs" at bounding box center [148, 72] width 137 height 22
type input "US Bank Cacs"
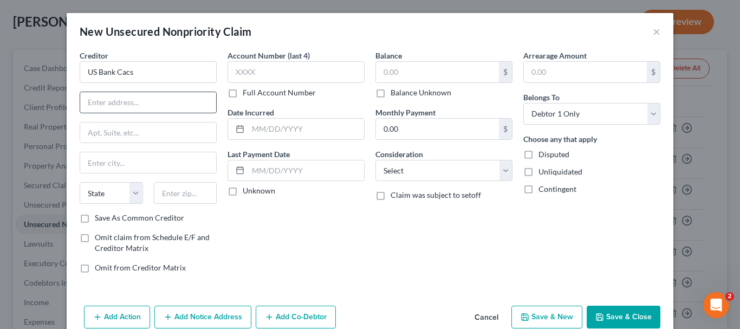
click at [151, 103] on input "text" at bounding box center [148, 102] width 136 height 21
type input "P.O. Box 5229"
click at [167, 195] on input "text" at bounding box center [185, 193] width 63 height 22
type input "45201"
type input "[GEOGRAPHIC_DATA]"
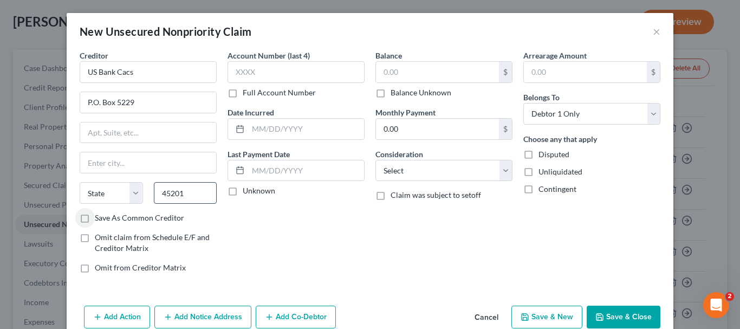
select select "36"
click at [378, 74] on input "text" at bounding box center [437, 72] width 123 height 21
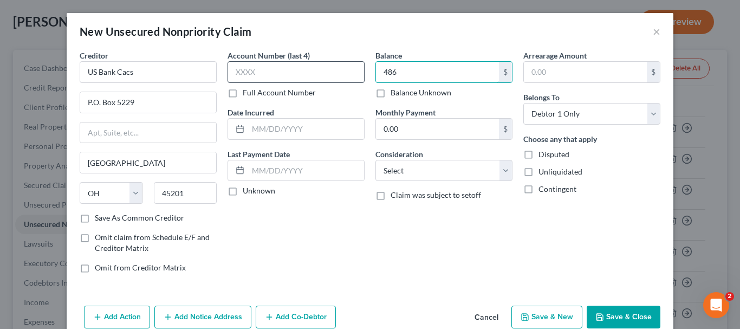
type input "486"
drag, startPoint x: 297, startPoint y: 71, endPoint x: 288, endPoint y: 71, distance: 9.2
click at [295, 72] on input "text" at bounding box center [295, 72] width 137 height 22
type input "8299"
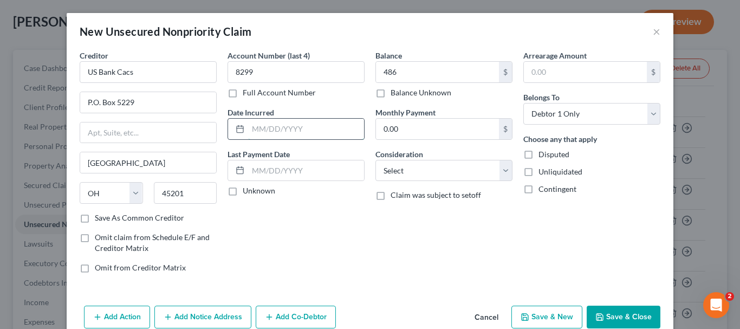
click at [266, 133] on input "text" at bounding box center [306, 129] width 116 height 21
type input "01/2024"
click at [507, 172] on select "Select Cable / Satellite Services Collection Agency Credit Card Debt Debt Couns…" at bounding box center [443, 171] width 137 height 22
select select "2"
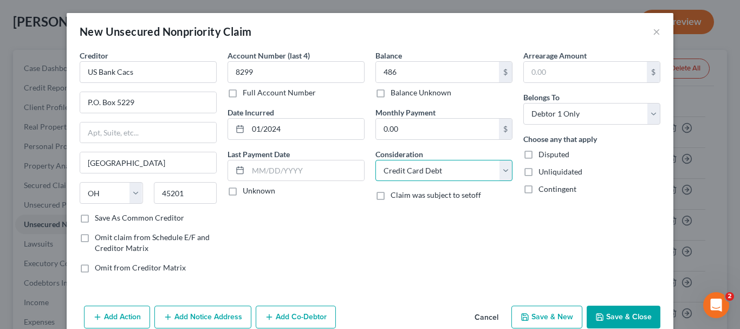
click at [375, 160] on select "Select Cable / Satellite Services Collection Agency Credit Card Debt Debt Couns…" at bounding box center [443, 171] width 137 height 22
click at [616, 314] on button "Save & Close" at bounding box center [624, 316] width 74 height 23
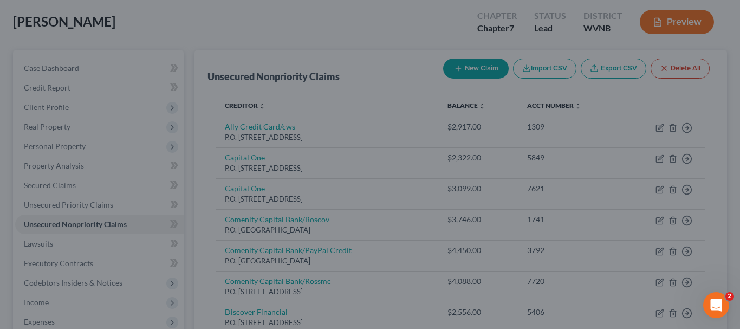
type input "486.00"
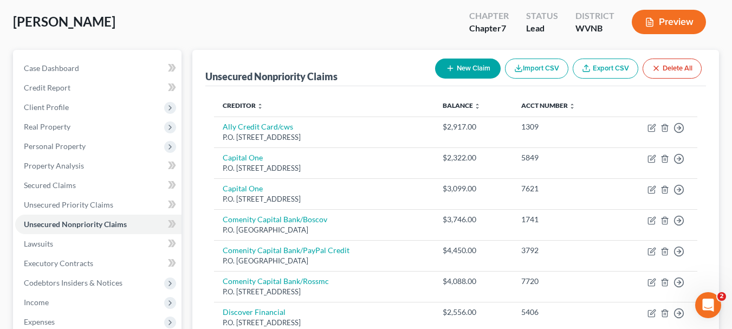
click at [458, 66] on button "New Claim" at bounding box center [468, 68] width 66 height 20
select select "0"
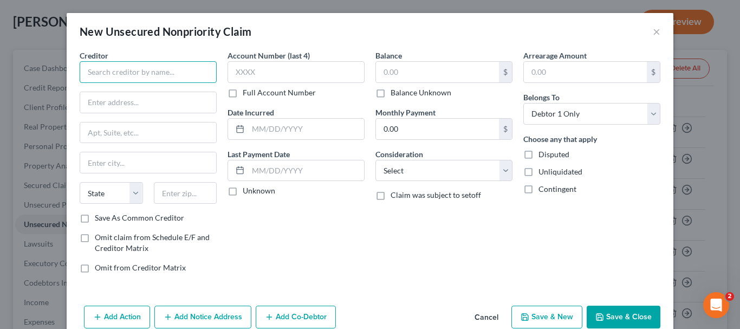
click at [193, 73] on input "text" at bounding box center [148, 72] width 137 height 22
type input "Syncb/venmo"
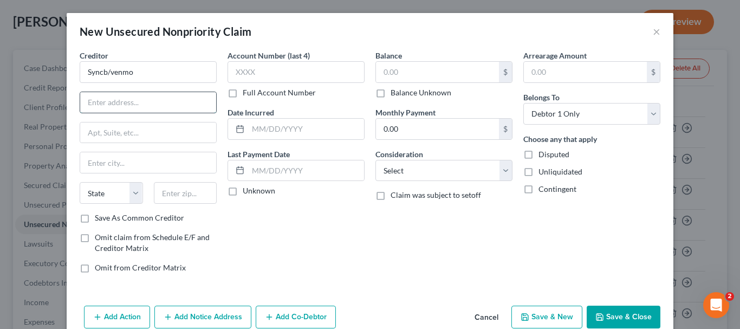
click at [125, 108] on input "text" at bounding box center [148, 102] width 136 height 21
type input "P.O Box 965065"
click at [170, 192] on input "text" at bounding box center [185, 193] width 63 height 22
type input "32896"
type input "Orlando"
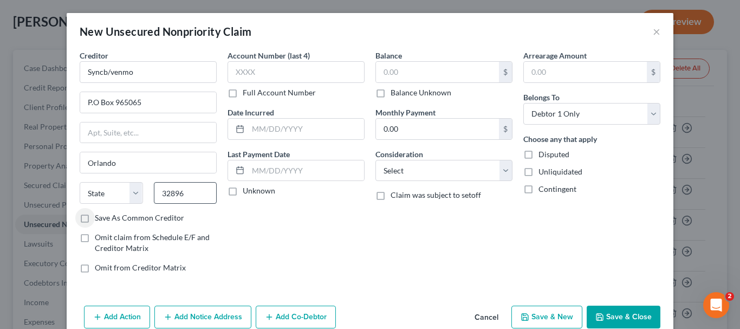
select select "9"
click at [95, 104] on input "P.O Box 965065" at bounding box center [148, 102] width 136 height 21
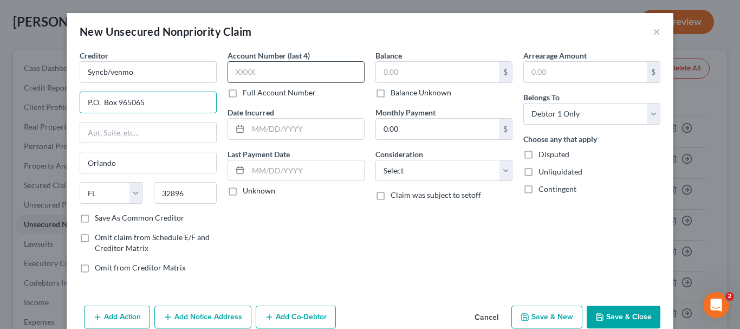
type input "P.O. Box 965065"
click at [249, 70] on input "text" at bounding box center [295, 72] width 137 height 22
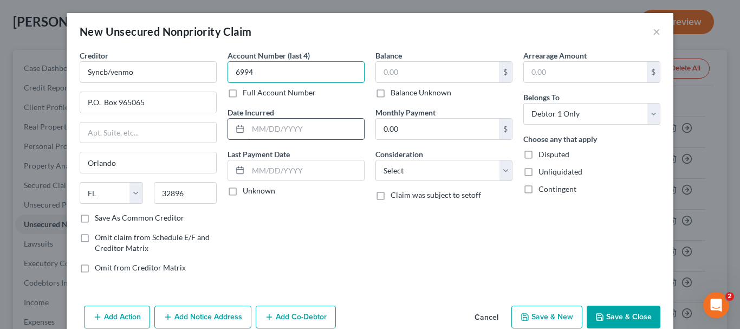
type input "6994"
click at [249, 128] on input "text" at bounding box center [306, 129] width 116 height 21
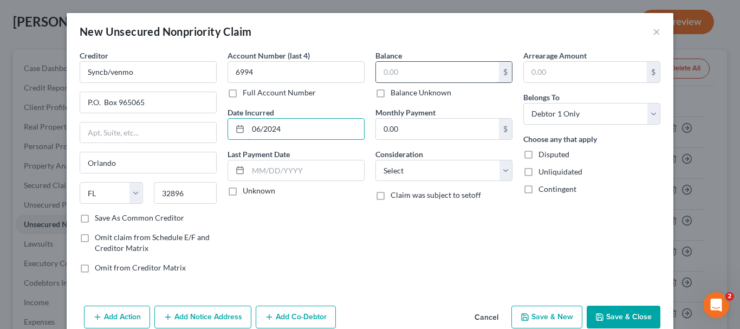
type input "06/2024"
click at [382, 73] on input "text" at bounding box center [437, 72] width 123 height 21
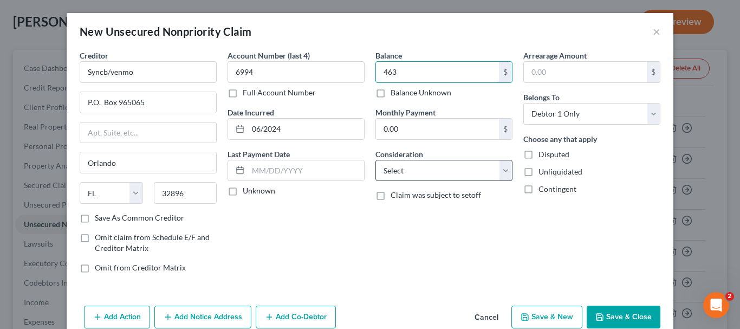
type input "463"
click at [502, 174] on select "Select Cable / Satellite Services Collection Agency Credit Card Debt Debt Couns…" at bounding box center [443, 171] width 137 height 22
select select "2"
click at [375, 160] on select "Select Cable / Satellite Services Collection Agency Credit Card Debt Debt Couns…" at bounding box center [443, 171] width 137 height 22
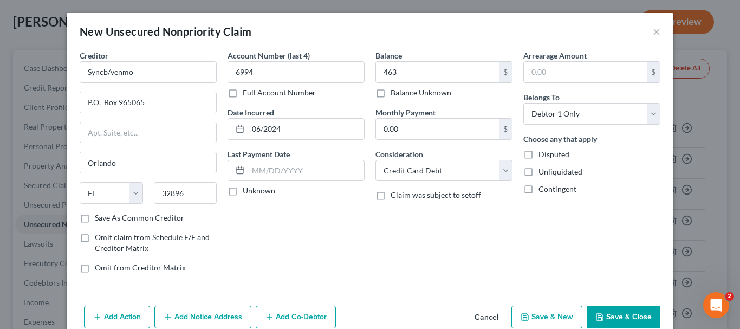
click at [612, 318] on button "Save & Close" at bounding box center [624, 316] width 74 height 23
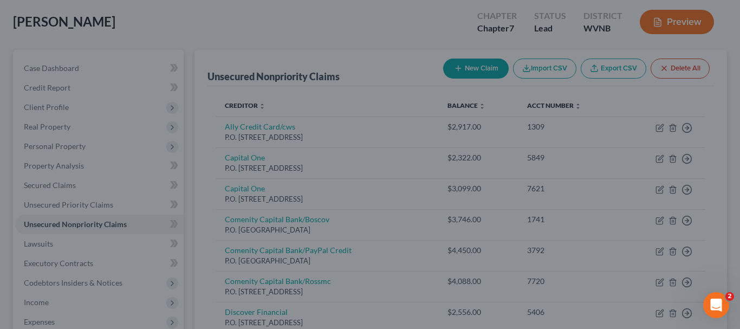
type input "463.00"
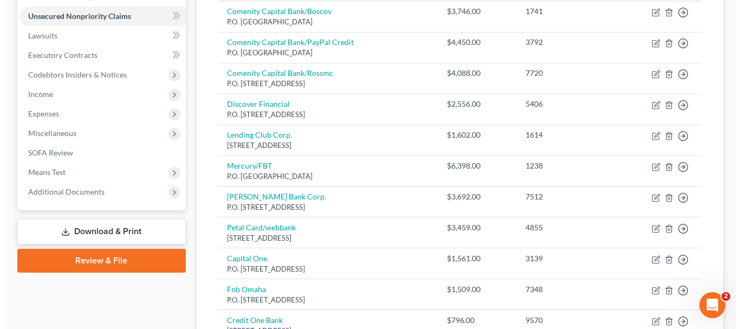
scroll to position [271, 0]
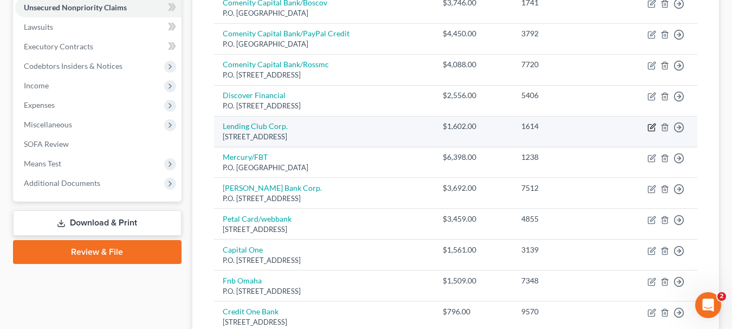
click at [650, 123] on icon "button" at bounding box center [651, 127] width 9 height 9
select select "4"
select select "10"
select select "0"
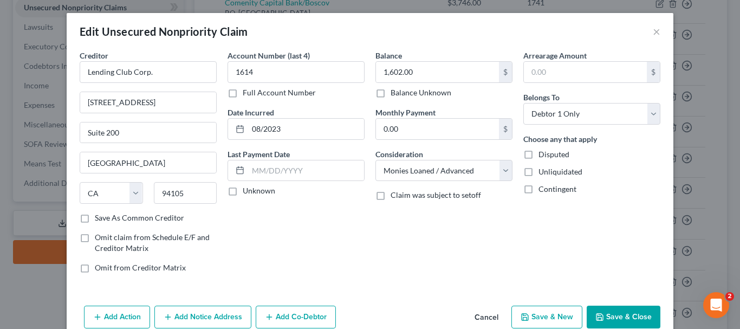
click at [95, 216] on label "Save As Common Creditor" at bounding box center [139, 217] width 89 height 11
click at [99, 216] on input "Save As Common Creditor" at bounding box center [102, 215] width 7 height 7
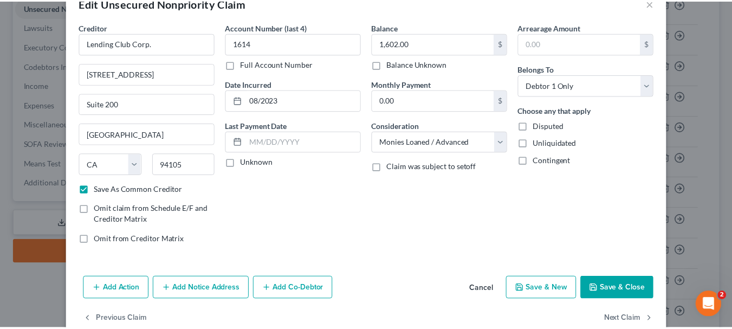
scroll to position [52, 0]
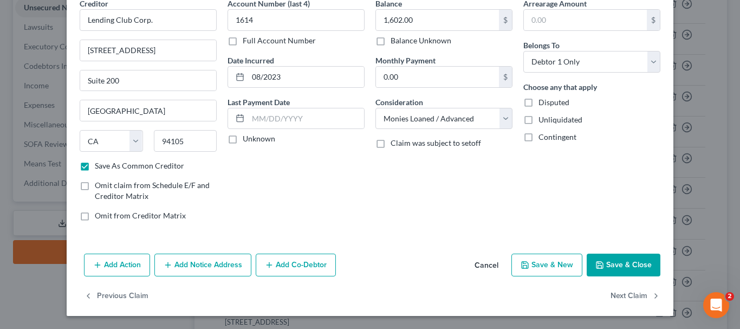
click at [619, 264] on button "Save & Close" at bounding box center [624, 264] width 74 height 23
checkbox input "false"
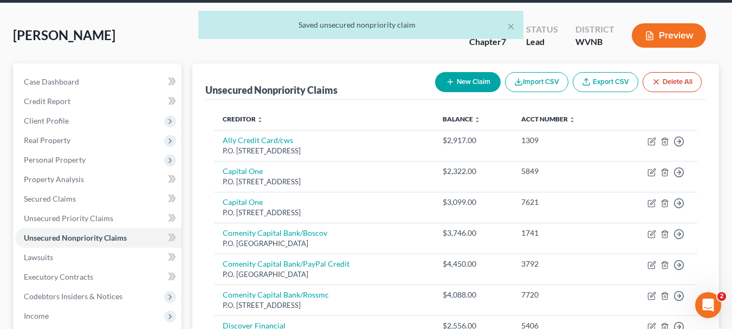
scroll to position [0, 0]
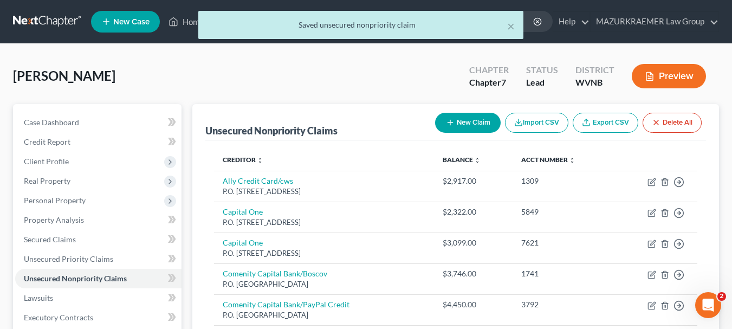
click at [465, 127] on button "New Claim" at bounding box center [468, 123] width 66 height 20
select select "0"
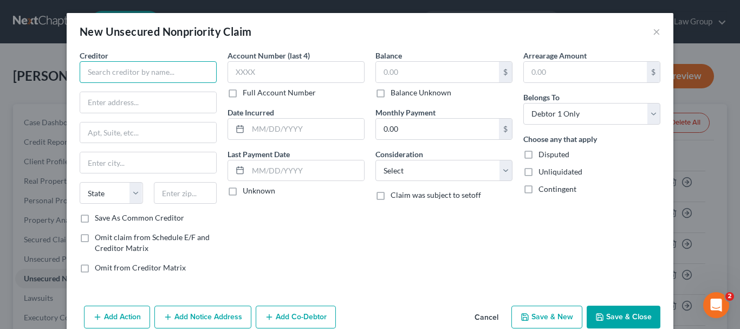
click at [189, 76] on input "text" at bounding box center [148, 72] width 137 height 22
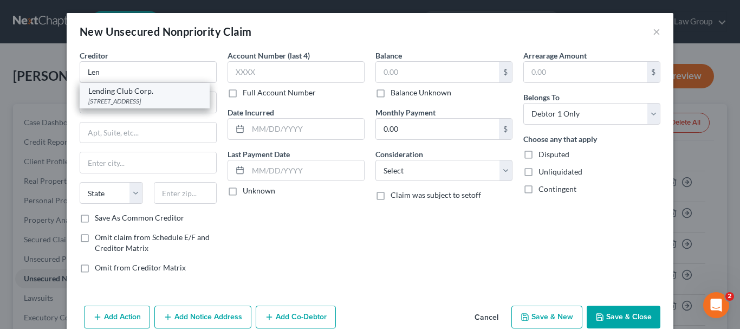
click at [154, 98] on div "[STREET_ADDRESS]" at bounding box center [144, 100] width 113 height 9
type input "Lending Club Corp."
type input "[STREET_ADDRESS]"
type input "Suite 200"
type input "[GEOGRAPHIC_DATA]"
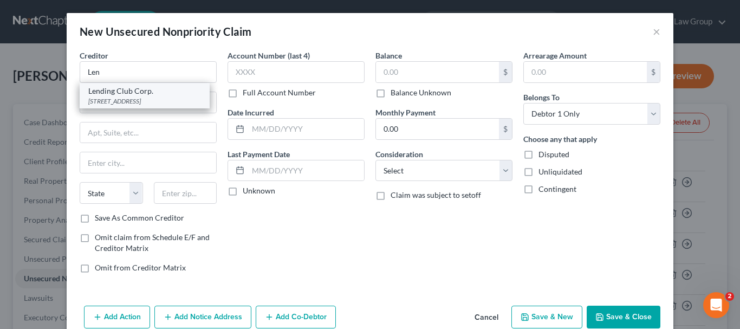
select select "4"
type input "94105"
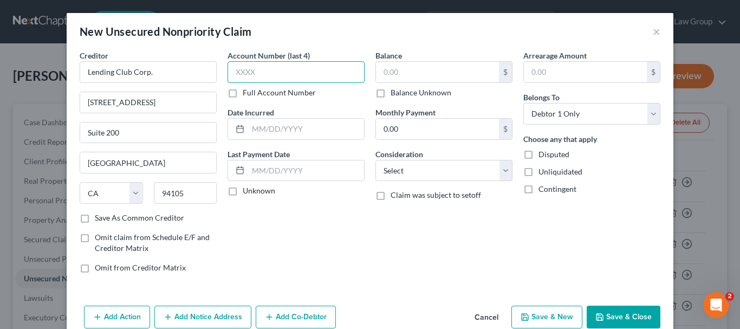
click at [228, 69] on input "text" at bounding box center [295, 72] width 137 height 22
type input "7236"
click at [376, 73] on input "text" at bounding box center [437, 72] width 123 height 21
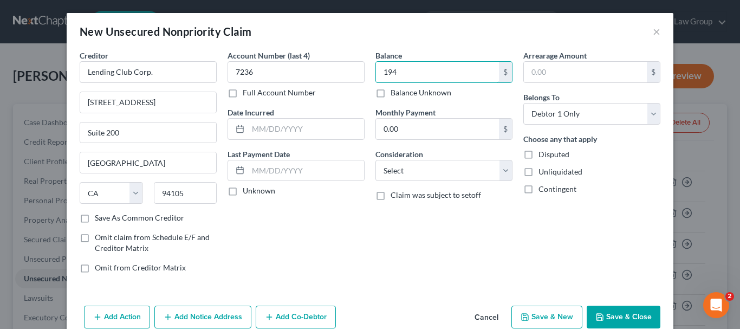
type input "194"
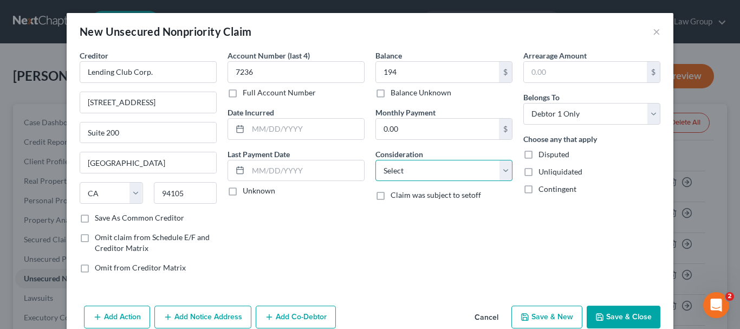
click at [503, 172] on select "Select Cable / Satellite Services Collection Agency Credit Card Debt Debt Couns…" at bounding box center [443, 171] width 137 height 22
select select "10"
click at [375, 160] on select "Select Cable / Satellite Services Collection Agency Credit Card Debt Debt Couns…" at bounding box center [443, 171] width 137 height 22
click at [277, 129] on input "text" at bounding box center [306, 129] width 116 height 21
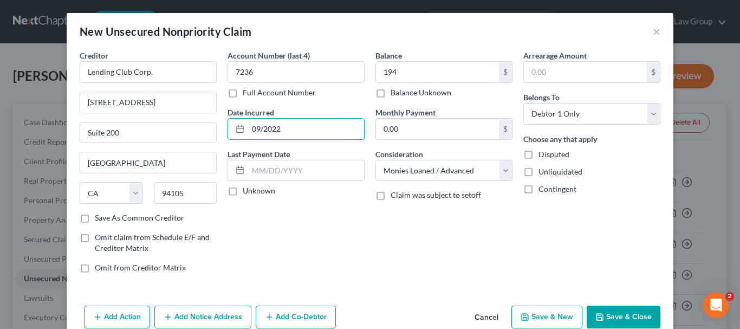
type input "09/2022"
click at [615, 320] on button "Save & Close" at bounding box center [624, 316] width 74 height 23
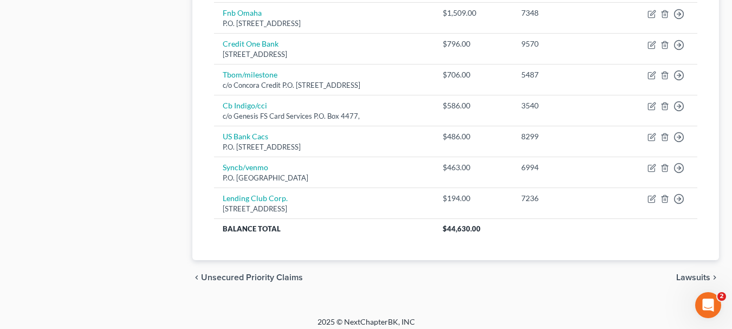
scroll to position [545, 0]
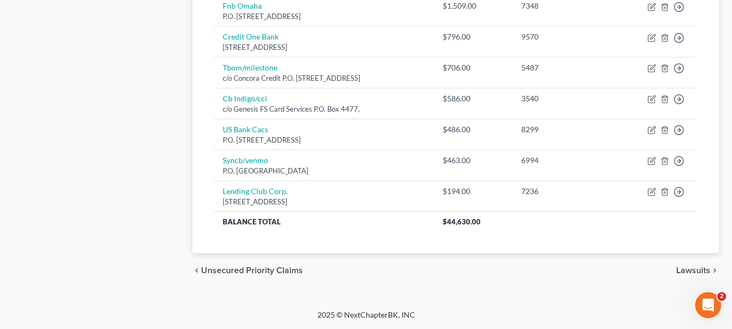
click at [691, 268] on span "Lawsuits" at bounding box center [693, 270] width 34 height 9
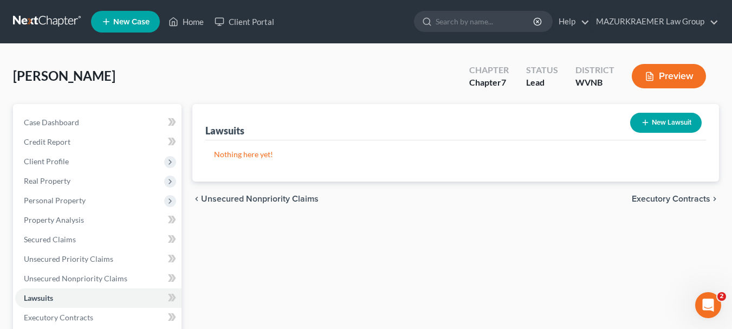
click at [295, 203] on span "Unsecured Nonpriority Claims" at bounding box center [260, 198] width 118 height 9
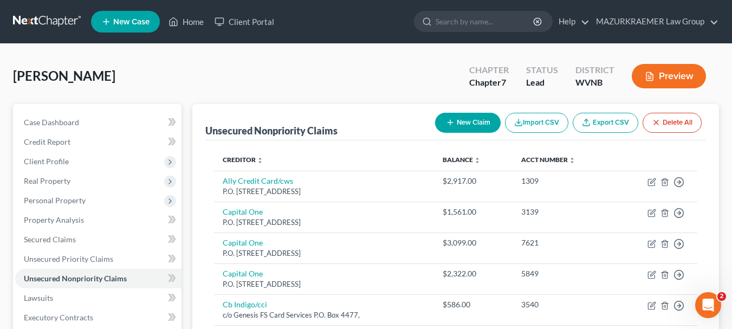
click at [458, 126] on button "New Claim" at bounding box center [468, 123] width 66 height 20
select select "0"
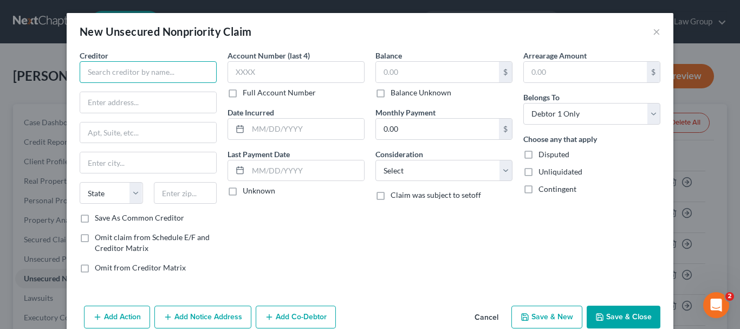
click at [175, 79] on input "text" at bounding box center [148, 72] width 137 height 22
type input "Eastern Account System, Inc."
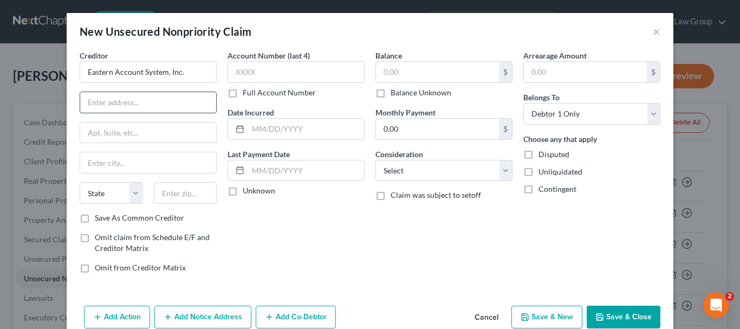
click at [171, 102] on input "text" at bounding box center [148, 102] width 136 height 21
type input "3 Corporate Dr."
click at [170, 194] on input "text" at bounding box center [185, 193] width 63 height 22
type input "06810"
type input "Danbury"
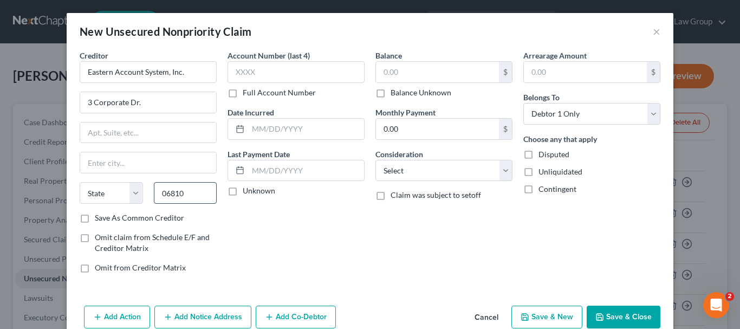
select select "6"
click at [266, 66] on input "text" at bounding box center [295, 72] width 137 height 22
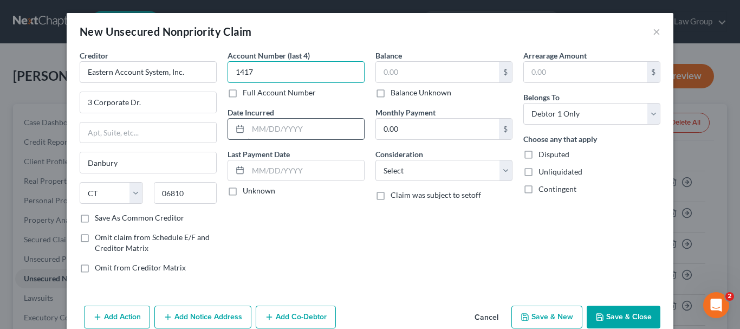
type input "1417"
click at [278, 134] on input "text" at bounding box center [306, 129] width 116 height 21
click at [257, 130] on input "[DATE]" at bounding box center [306, 129] width 116 height 21
type input "[DATE]"
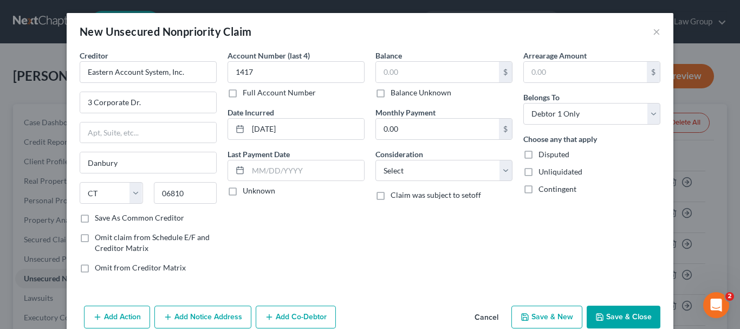
click at [441, 182] on div "Balance $ Balance Unknown Balance Undetermined $ Balance Unknown Monthly Paymen…" at bounding box center [444, 166] width 148 height 232
click at [441, 175] on select "Select Cable / Satellite Services Collection Agency Credit Card Debt Debt Couns…" at bounding box center [443, 171] width 137 height 22
select select "14"
click at [375, 160] on select "Select Cable / Satellite Services Collection Agency Credit Card Debt Debt Couns…" at bounding box center [443, 171] width 137 height 22
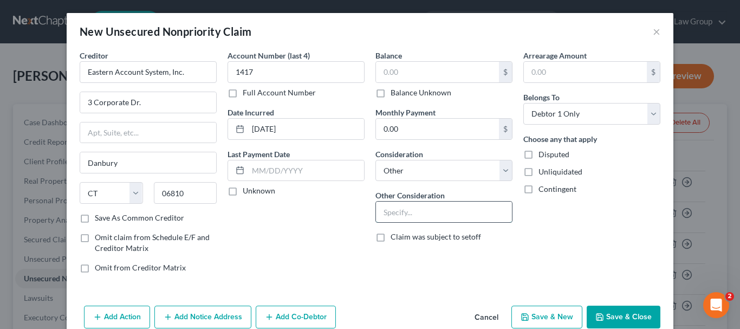
click at [406, 213] on input "text" at bounding box center [444, 211] width 136 height 21
type input "For Notice Only"
click at [538, 155] on label "Disputed" at bounding box center [553, 154] width 31 height 11
click at [543, 155] on input "Disputed" at bounding box center [546, 152] width 7 height 7
checkbox input "true"
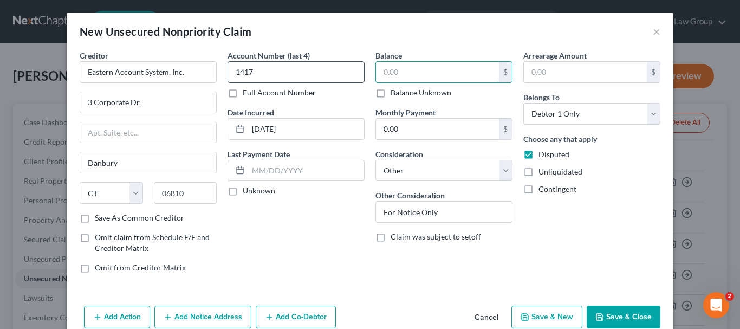
drag, startPoint x: 410, startPoint y: 74, endPoint x: 356, endPoint y: 78, distance: 53.8
click at [356, 78] on div "Creditor * Eastern Account System, Inc. 3 Corporate Dr. Danbury State [US_STATE…" at bounding box center [369, 166] width 591 height 232
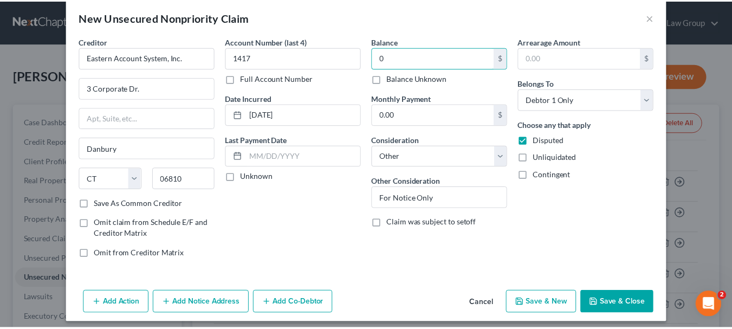
scroll to position [21, 0]
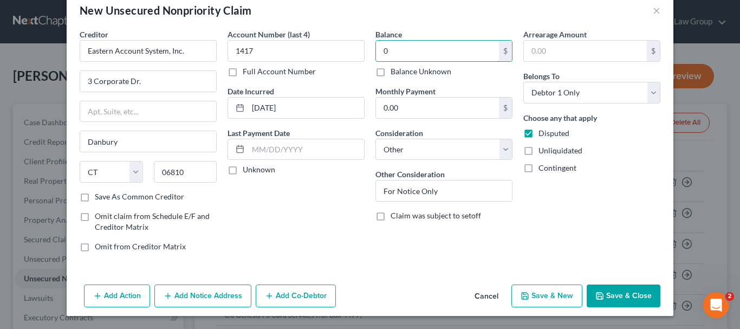
type input "0"
click at [622, 292] on button "Save & Close" at bounding box center [624, 295] width 74 height 23
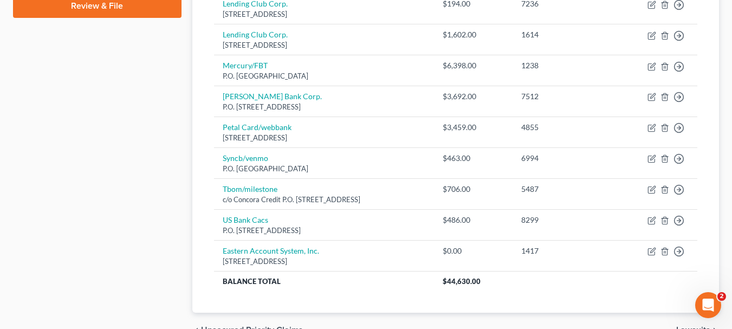
scroll to position [576, 0]
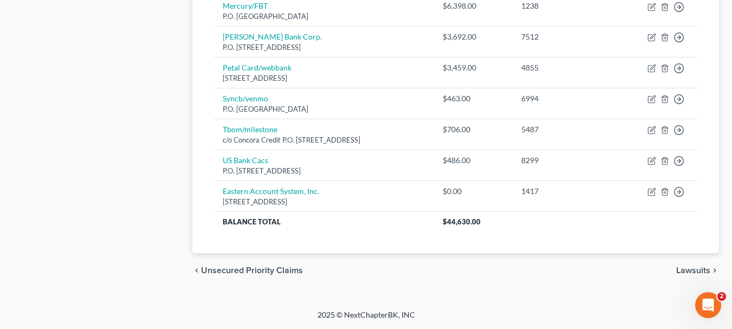
click at [285, 272] on span "Unsecured Priority Claims" at bounding box center [252, 270] width 102 height 9
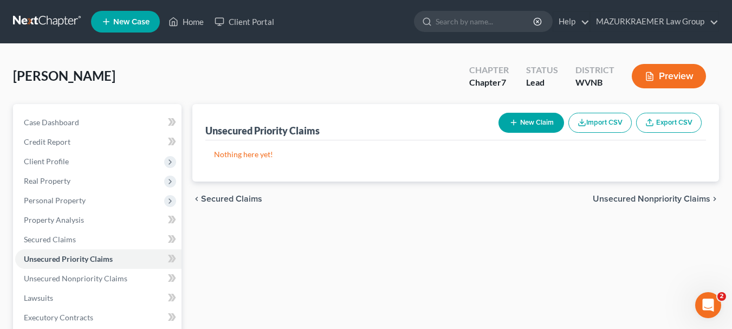
click at [248, 198] on span "Secured Claims" at bounding box center [231, 198] width 61 height 9
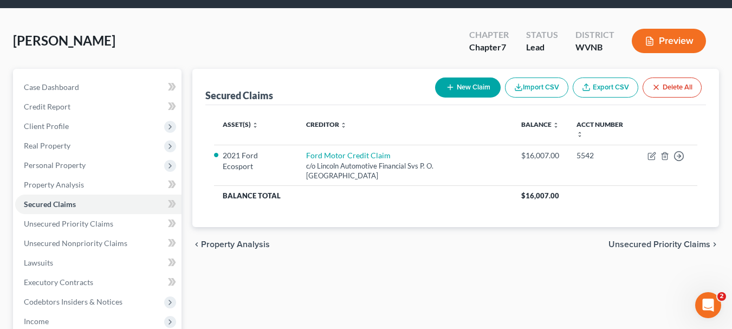
scroll to position [54, 0]
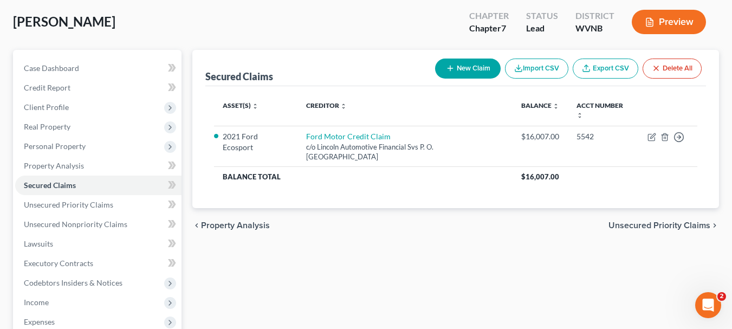
click at [244, 223] on span "Property Analysis" at bounding box center [235, 225] width 69 height 9
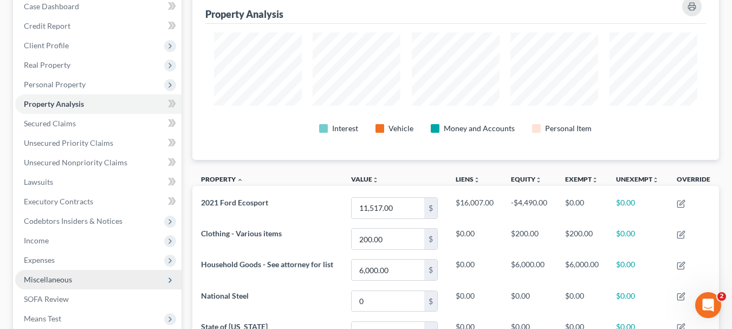
scroll to position [86, 0]
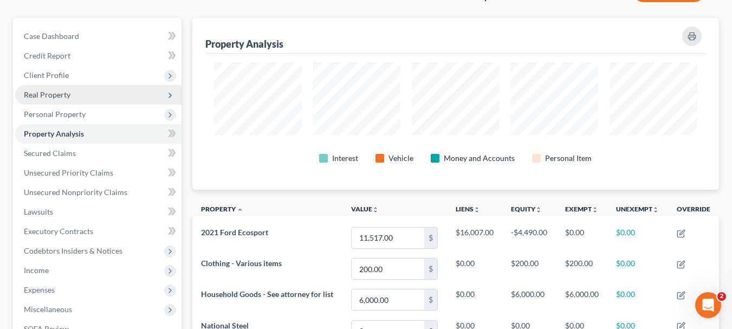
click at [81, 94] on span "Real Property" at bounding box center [98, 94] width 166 height 19
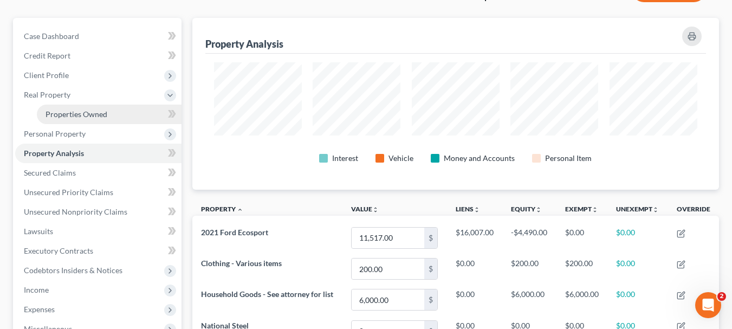
click at [90, 122] on link "Properties Owned" at bounding box center [109, 114] width 145 height 19
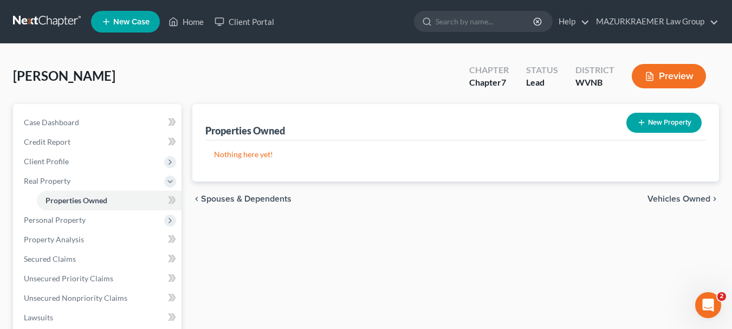
click at [694, 194] on span "Vehicles Owned" at bounding box center [678, 198] width 63 height 9
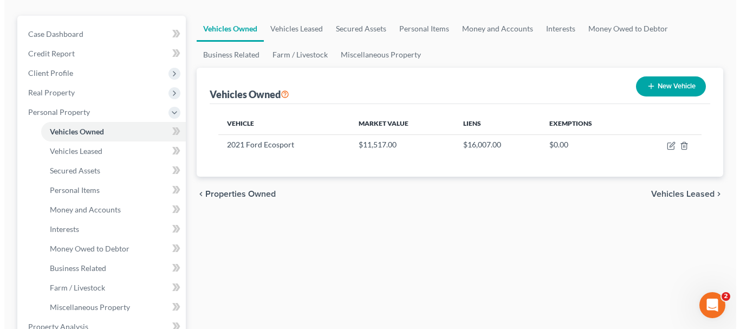
scroll to position [108, 0]
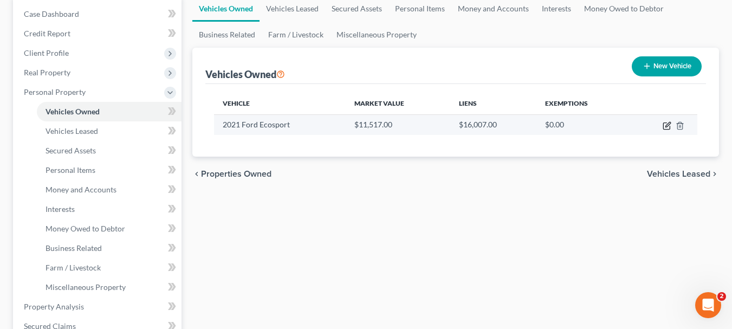
click at [667, 127] on icon "button" at bounding box center [666, 125] width 9 height 9
select select "0"
select select "5"
select select "2"
select select "0"
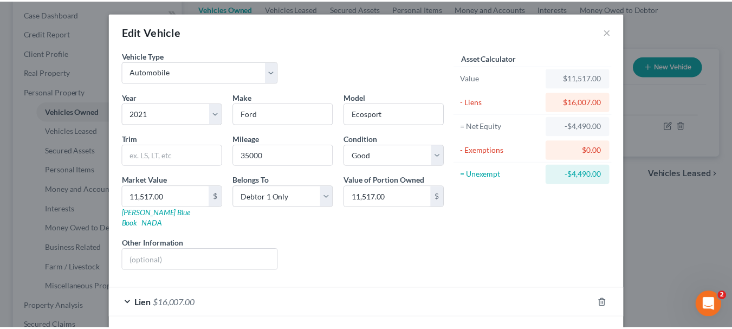
scroll to position [38, 0]
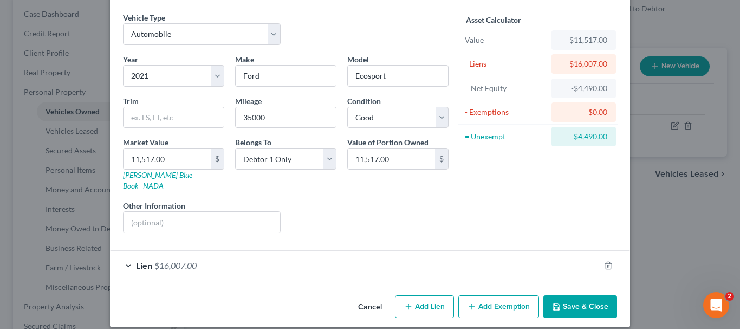
click at [581, 295] on button "Save & Close" at bounding box center [580, 306] width 74 height 23
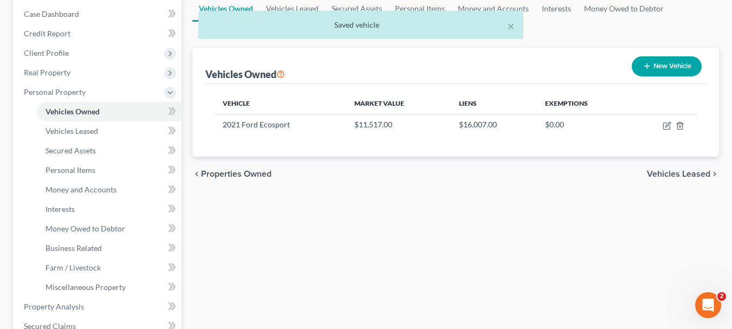
click at [664, 175] on span "Vehicles Leased" at bounding box center [678, 174] width 63 height 9
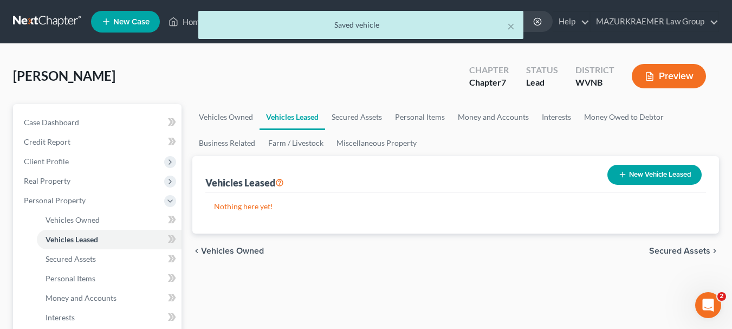
click at [666, 255] on span "Secured Assets" at bounding box center [679, 250] width 61 height 9
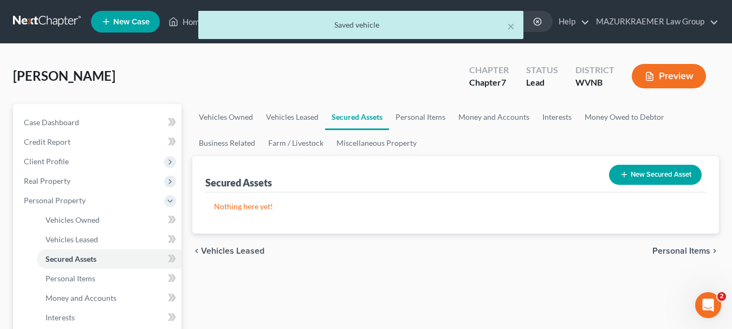
click at [667, 248] on span "Personal Items" at bounding box center [681, 250] width 58 height 9
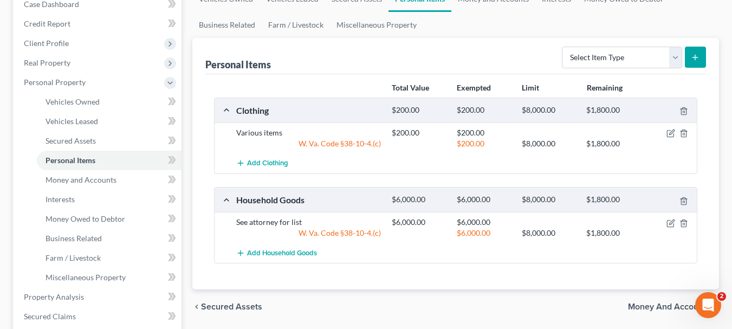
scroll to position [162, 0]
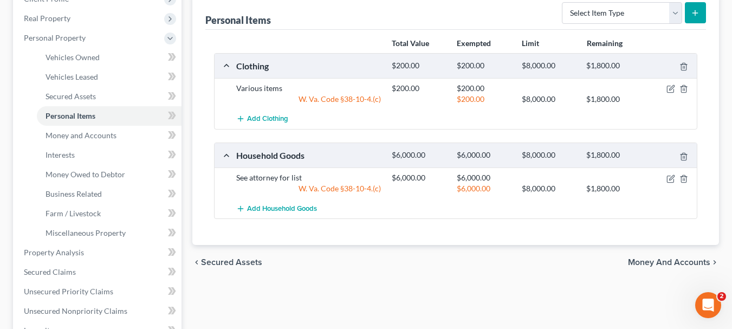
click at [647, 258] on span "Money and Accounts" at bounding box center [669, 262] width 82 height 9
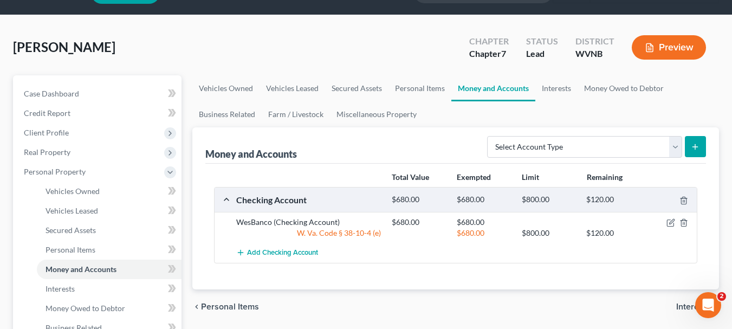
scroll to position [54, 0]
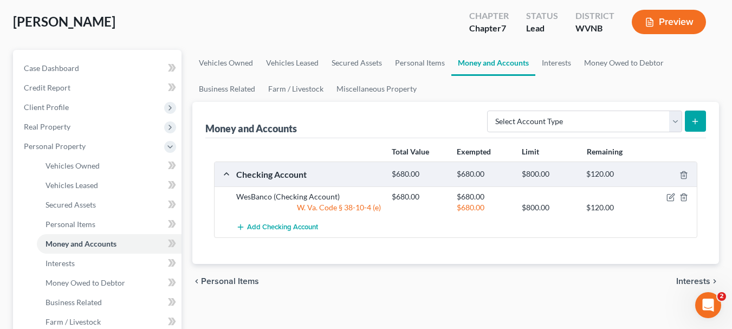
click at [679, 283] on ui-view "Vehicles Owned Vehicles Leased Secured Assets Personal Items Money and Accounts…" at bounding box center [455, 174] width 526 height 249
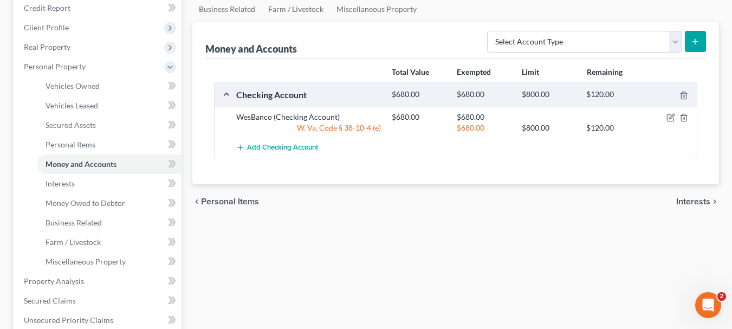
scroll to position [162, 0]
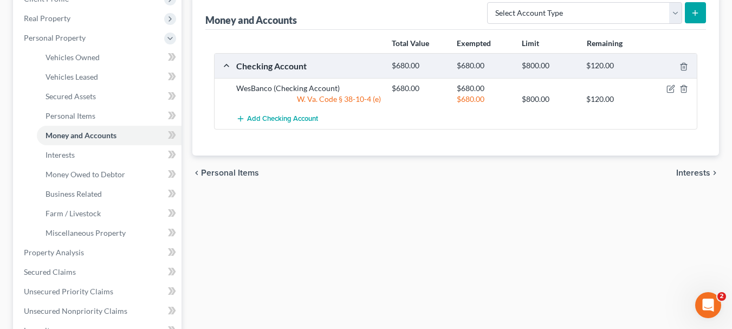
click at [697, 172] on span "Interests" at bounding box center [693, 172] width 34 height 9
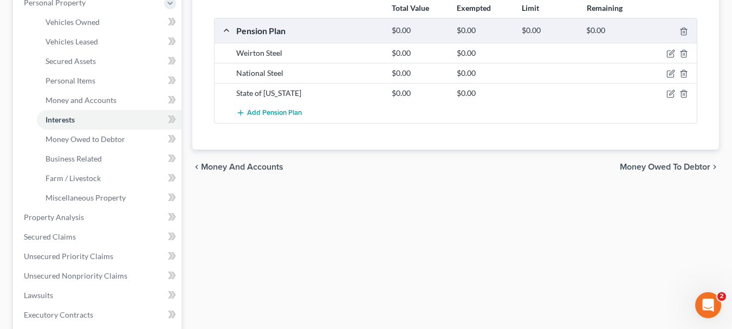
scroll to position [217, 0]
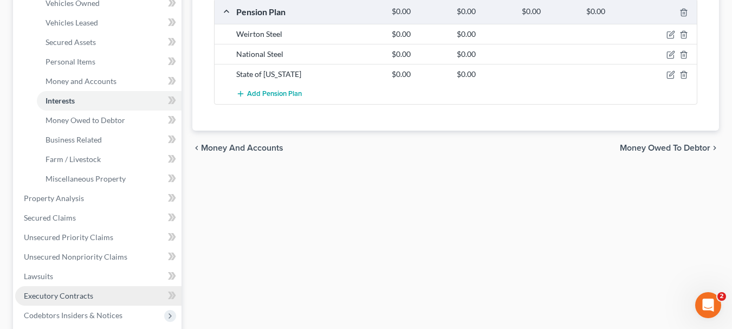
click at [85, 295] on span "Executory Contracts" at bounding box center [58, 295] width 69 height 9
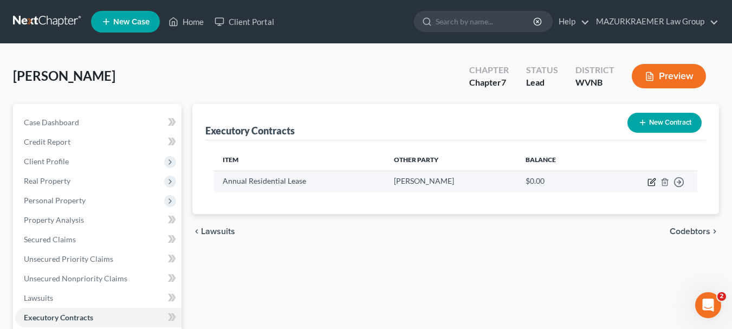
click at [651, 184] on icon "button" at bounding box center [651, 182] width 9 height 9
select select "3"
select select "51"
select select "0"
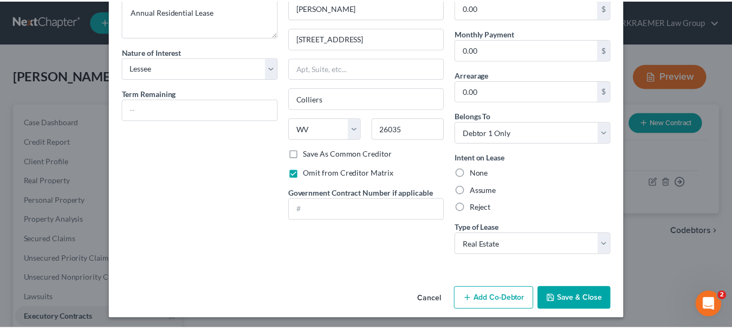
scroll to position [67, 0]
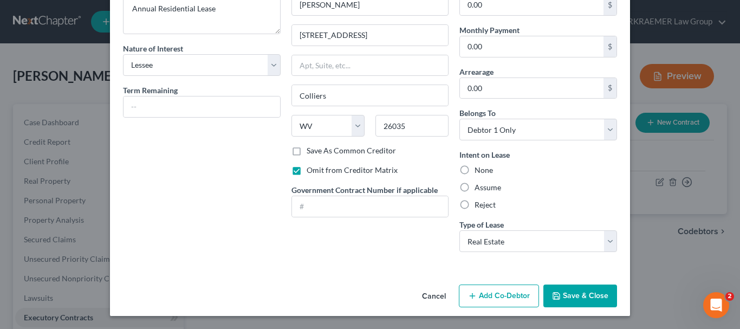
click at [583, 295] on button "Save & Close" at bounding box center [580, 295] width 74 height 23
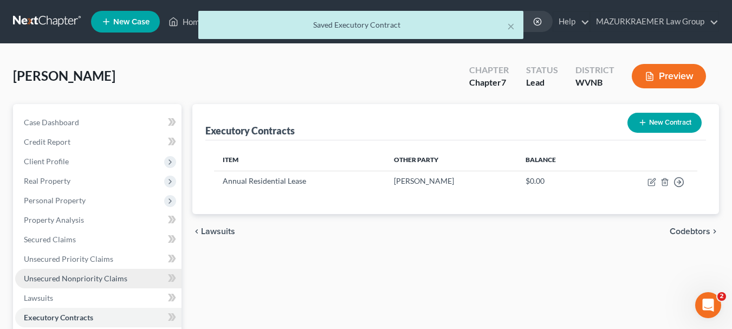
click at [119, 279] on span "Unsecured Nonpriority Claims" at bounding box center [75, 278] width 103 height 9
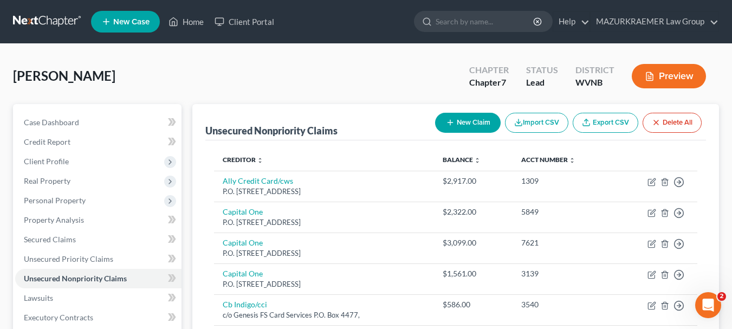
click at [486, 128] on button "New Claim" at bounding box center [468, 123] width 66 height 20
select select "0"
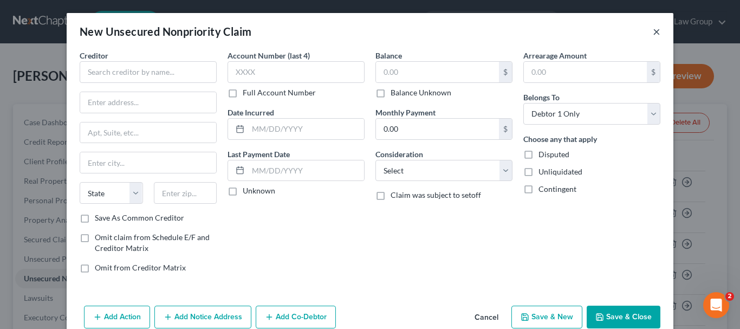
click at [654, 34] on button "×" at bounding box center [657, 31] width 8 height 13
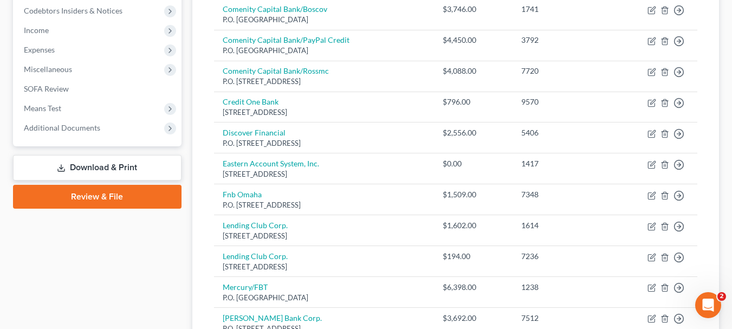
scroll to position [379, 0]
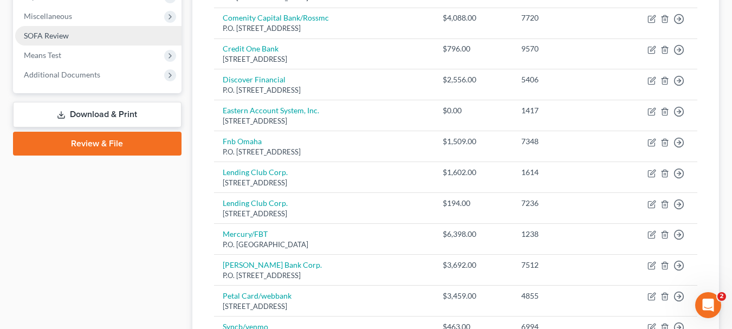
click at [48, 34] on span "SOFA Review" at bounding box center [46, 35] width 45 height 9
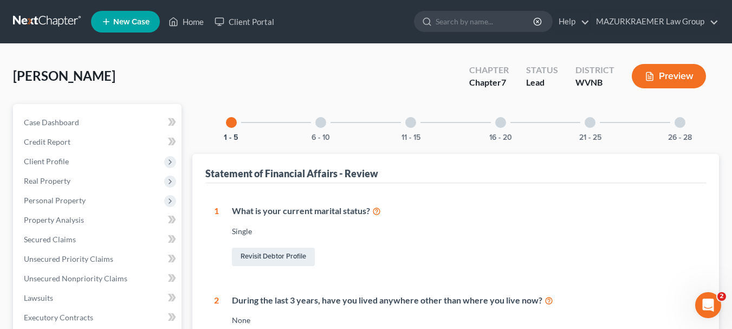
click at [318, 126] on div at bounding box center [320, 122] width 11 height 11
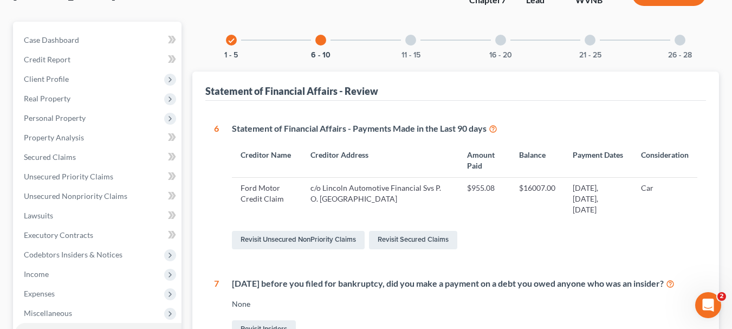
scroll to position [108, 0]
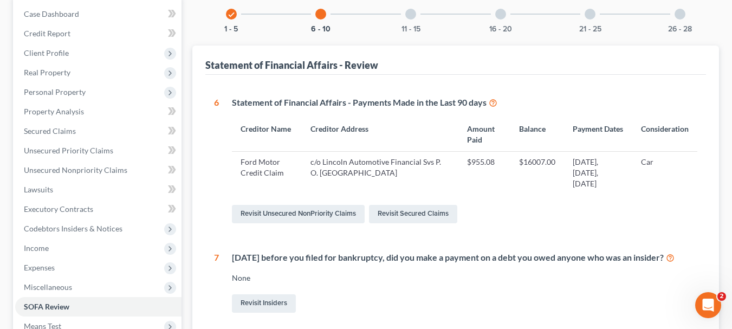
click at [493, 103] on icon at bounding box center [493, 102] width 9 height 10
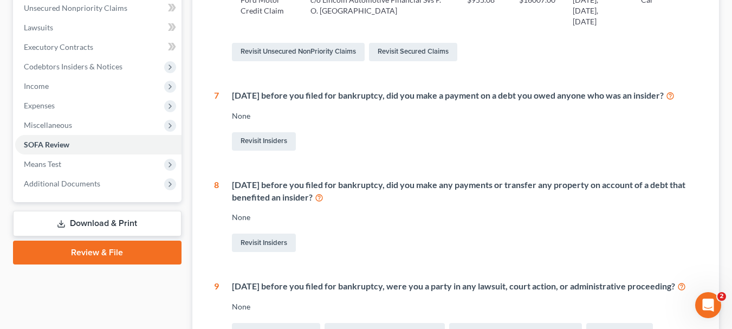
scroll to position [271, 0]
click at [338, 50] on link "Revisit Unsecured NonPriority Claims" at bounding box center [298, 51] width 133 height 18
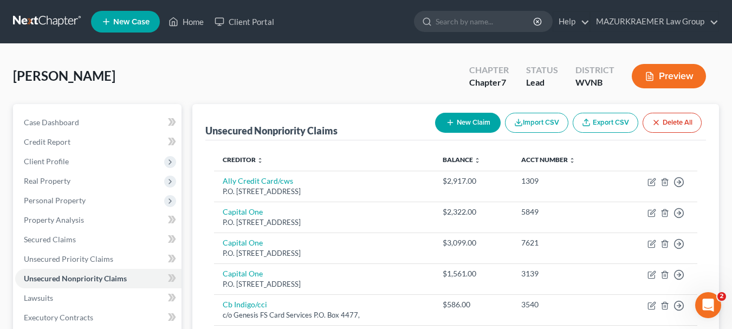
click at [478, 126] on button "New Claim" at bounding box center [468, 123] width 66 height 20
select select "0"
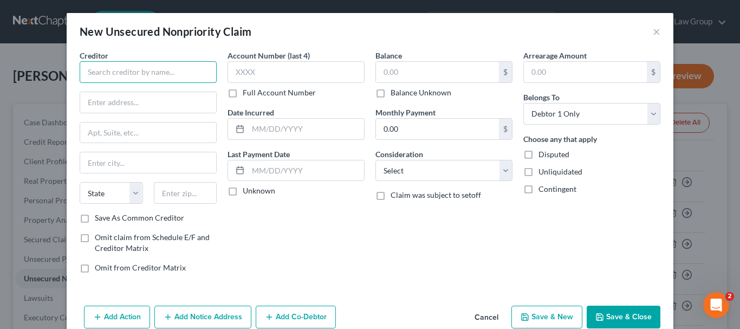
click at [186, 75] on input "text" at bounding box center [148, 72] width 137 height 22
type input "[PERSON_NAME]"
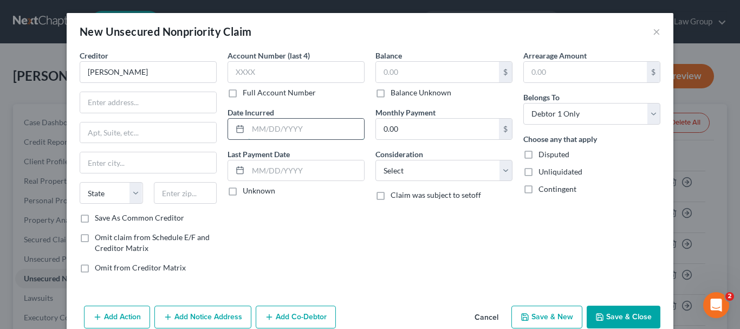
click at [255, 129] on input "text" at bounding box center [306, 129] width 116 height 21
click at [253, 176] on input "text" at bounding box center [306, 170] width 116 height 21
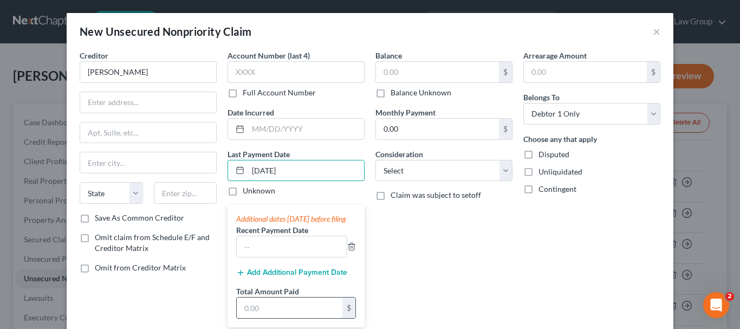
type input "[DATE]"
click at [263, 256] on input "text" at bounding box center [292, 246] width 110 height 21
type input "[DATE]"
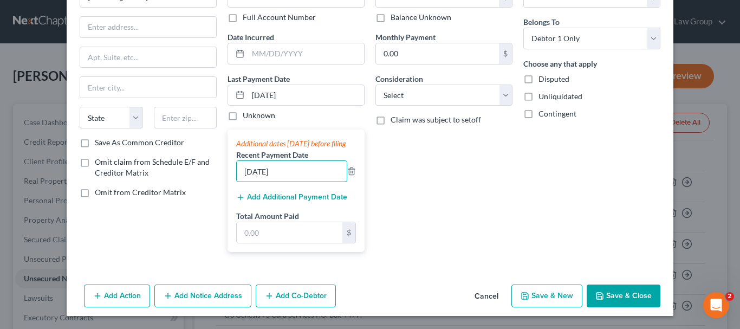
scroll to position [86, 0]
click at [292, 198] on button "Add Additional Payment Date" at bounding box center [291, 197] width 111 height 9
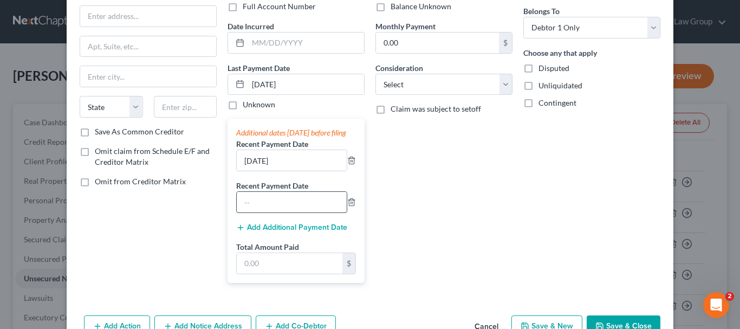
click at [290, 212] on input "text" at bounding box center [292, 202] width 110 height 21
type input "[DATE]"
click at [266, 274] on input "text" at bounding box center [290, 263] width 106 height 21
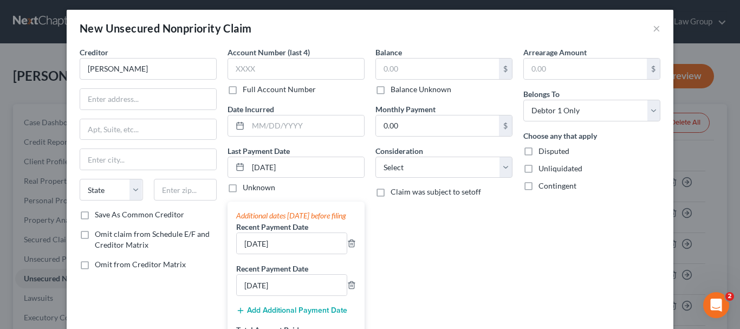
scroll to position [0, 0]
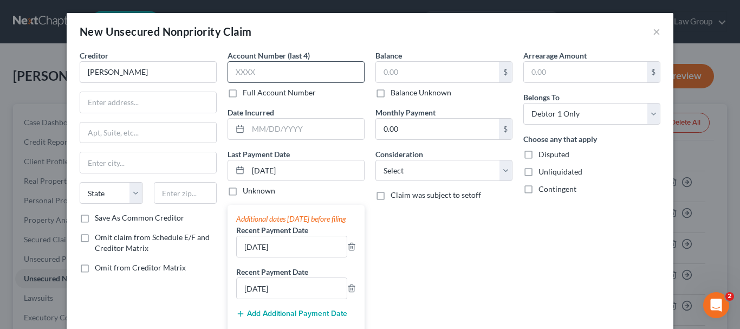
type input "1,500"
click at [237, 74] on input "text" at bounding box center [295, 72] width 137 height 22
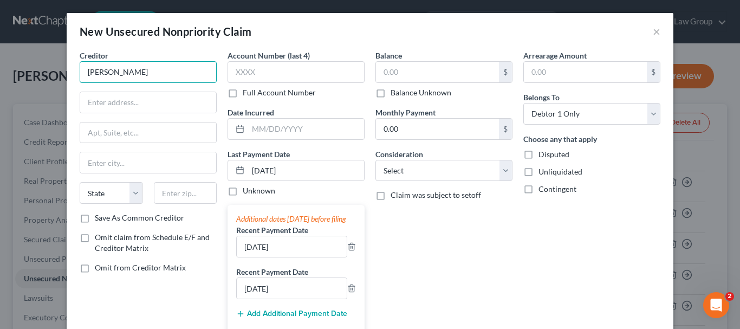
click at [150, 75] on input "[PERSON_NAME]" at bounding box center [148, 72] width 137 height 22
type input "[PERSON_NAME]"
click at [107, 102] on input "text" at bounding box center [148, 102] width 136 height 21
paste input "[STREET_ADDRESS]"
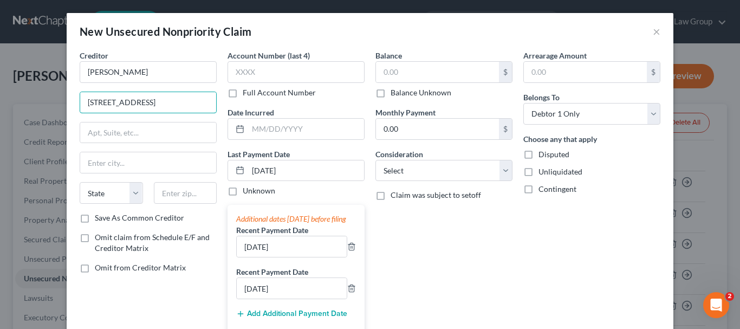
type input "[STREET_ADDRESS]"
click at [185, 189] on input "text" at bounding box center [185, 193] width 63 height 22
type input "26035"
type input "Colliers"
select select "51"
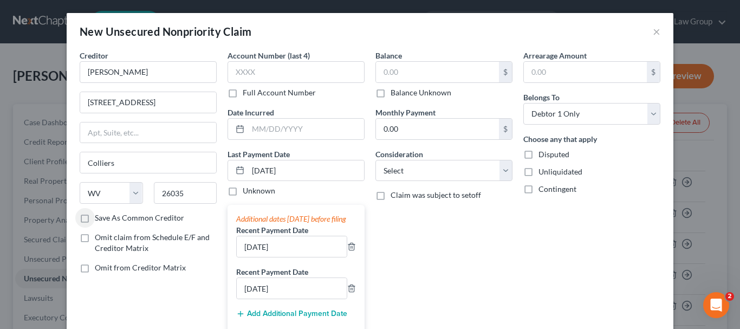
click at [95, 270] on label "Omit from Creditor Matrix" at bounding box center [140, 267] width 91 height 11
click at [99, 269] on input "Omit from Creditor Matrix" at bounding box center [102, 265] width 7 height 7
checkbox input "true"
